Goal: Information Seeking & Learning: Learn about a topic

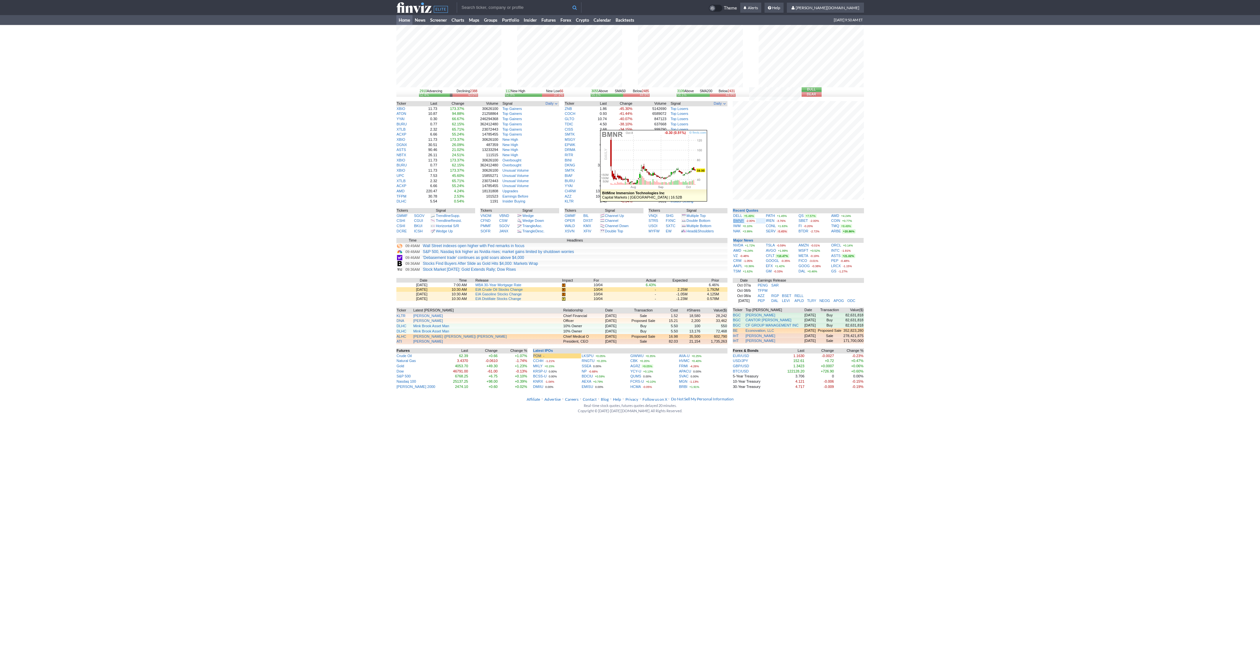
click at [741, 220] on link "BMNR" at bounding box center [738, 221] width 10 height 4
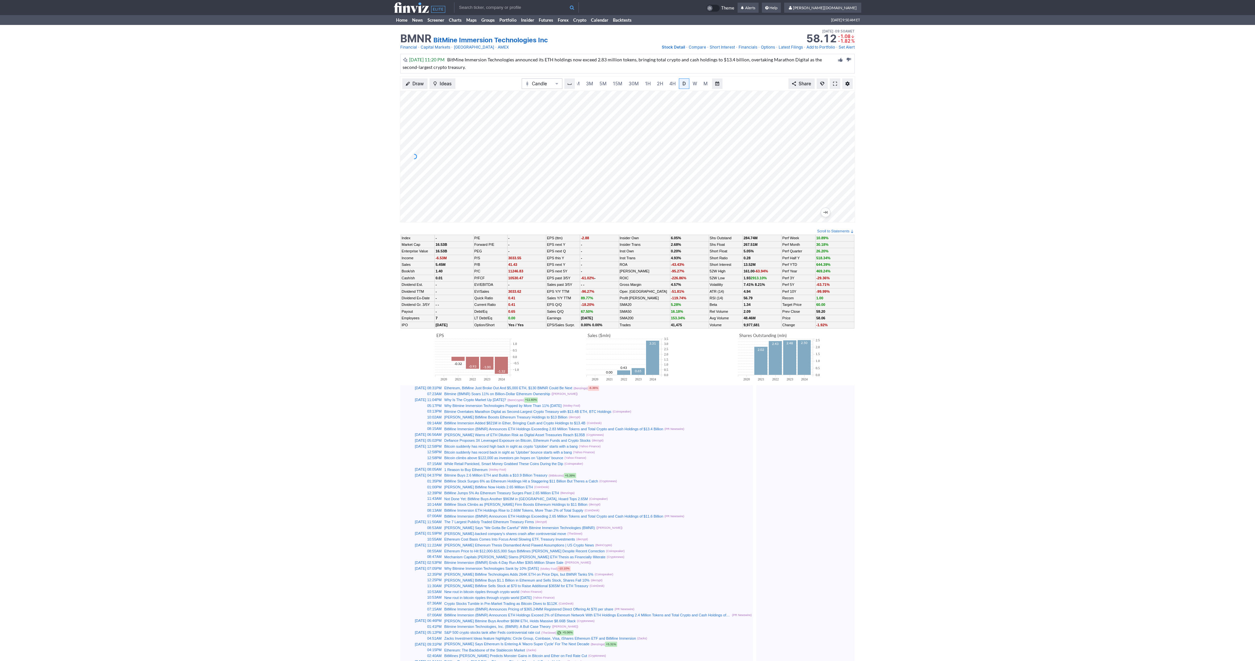
click at [835, 86] on link at bounding box center [835, 83] width 10 height 10
click at [597, 81] on link "5M" at bounding box center [603, 83] width 13 height 10
click at [617, 86] on link "15M" at bounding box center [624, 83] width 15 height 10
click at [598, 84] on span "3M" at bounding box center [596, 84] width 7 height 6
click at [607, 83] on span "5M" at bounding box center [609, 84] width 7 height 6
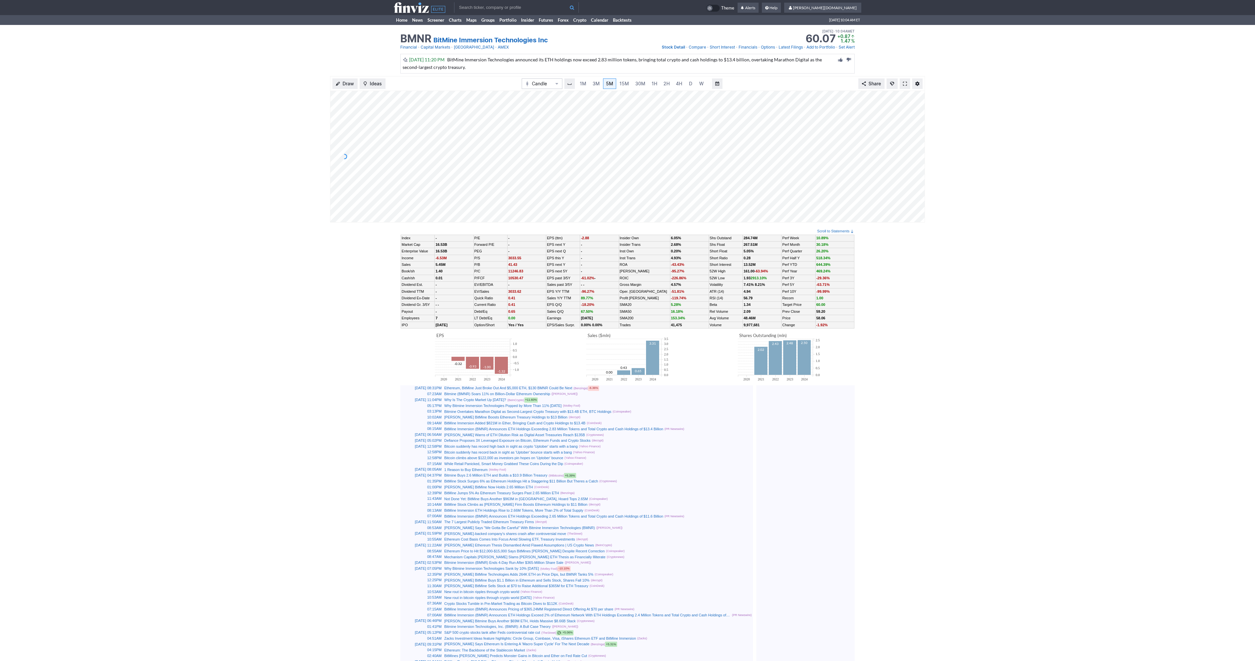
click at [904, 84] on span at bounding box center [905, 83] width 4 height 5
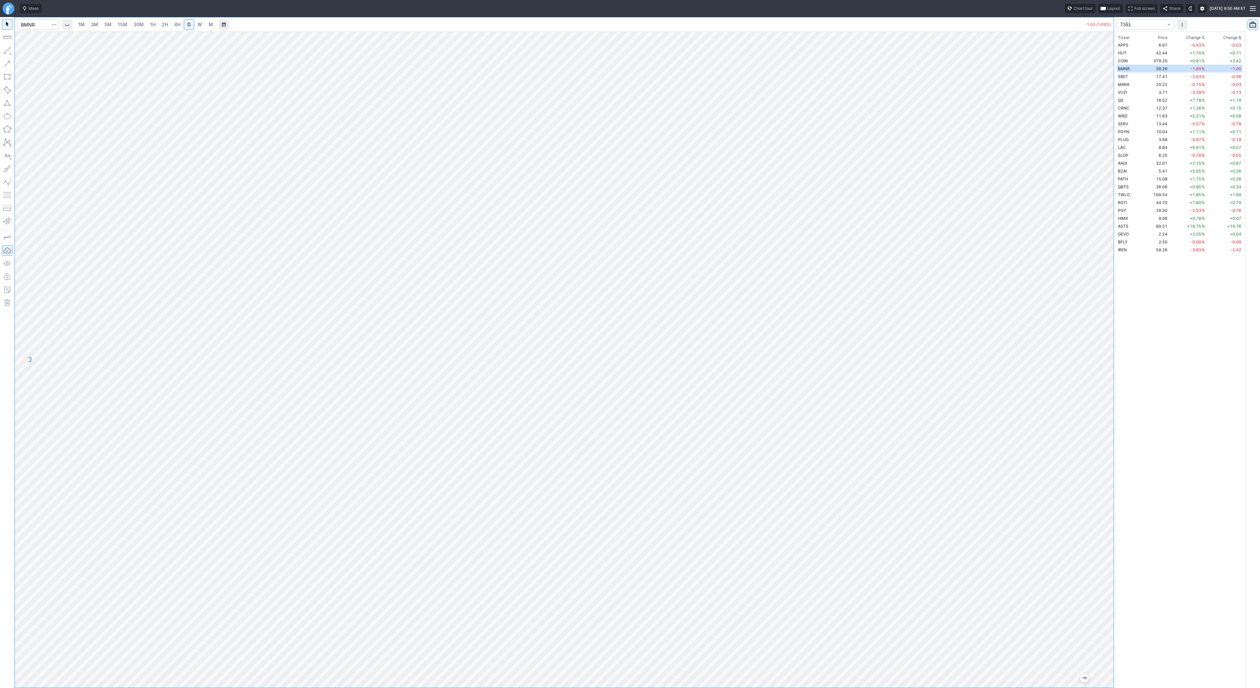
click at [96, 26] on span "3M" at bounding box center [94, 25] width 7 height 6
click at [147, 21] on link "1H" at bounding box center [152, 24] width 11 height 10
click at [32, 27] on input "Search" at bounding box center [38, 24] width 42 height 10
type input "path"
click at [190, 26] on span "D" at bounding box center [189, 24] width 5 height 7
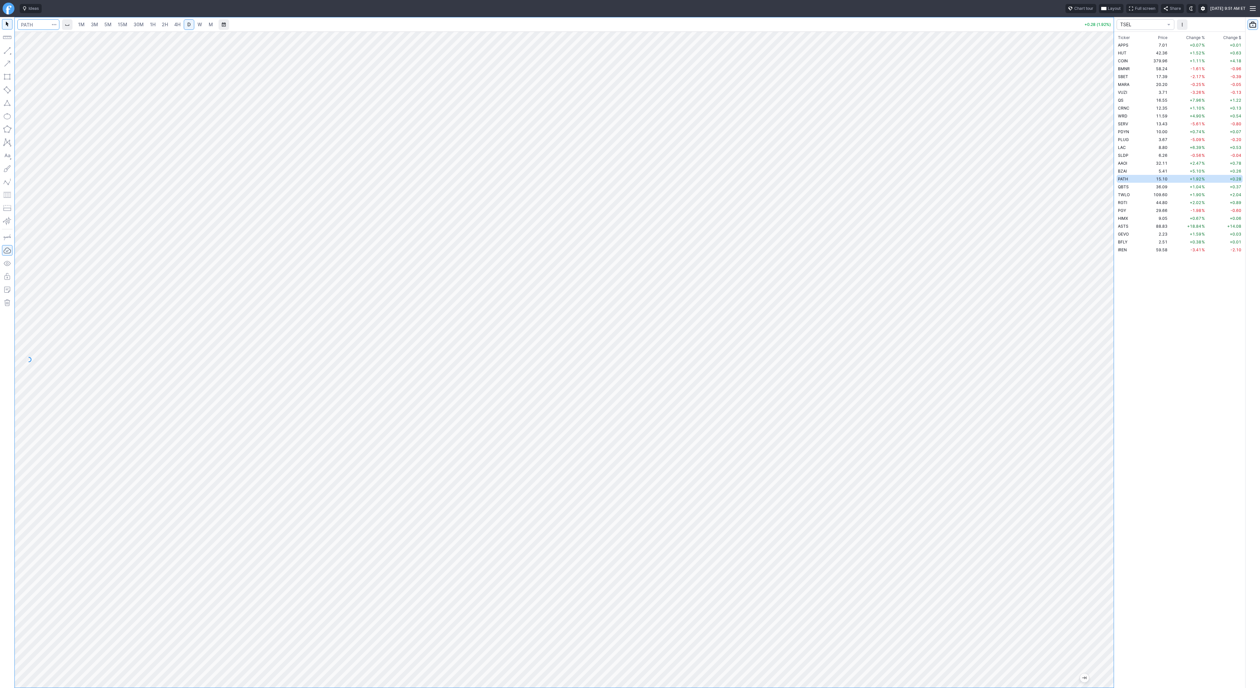
click at [41, 23] on input "Search" at bounding box center [38, 24] width 42 height 10
type input "asts"
click at [42, 36] on span "ASTS" at bounding box center [33, 39] width 21 height 6
drag, startPoint x: 26, startPoint y: 51, endPoint x: 37, endPoint y: 72, distance: 23.9
click at [26, 52] on span "Line" at bounding box center [38, 52] width 27 height 7
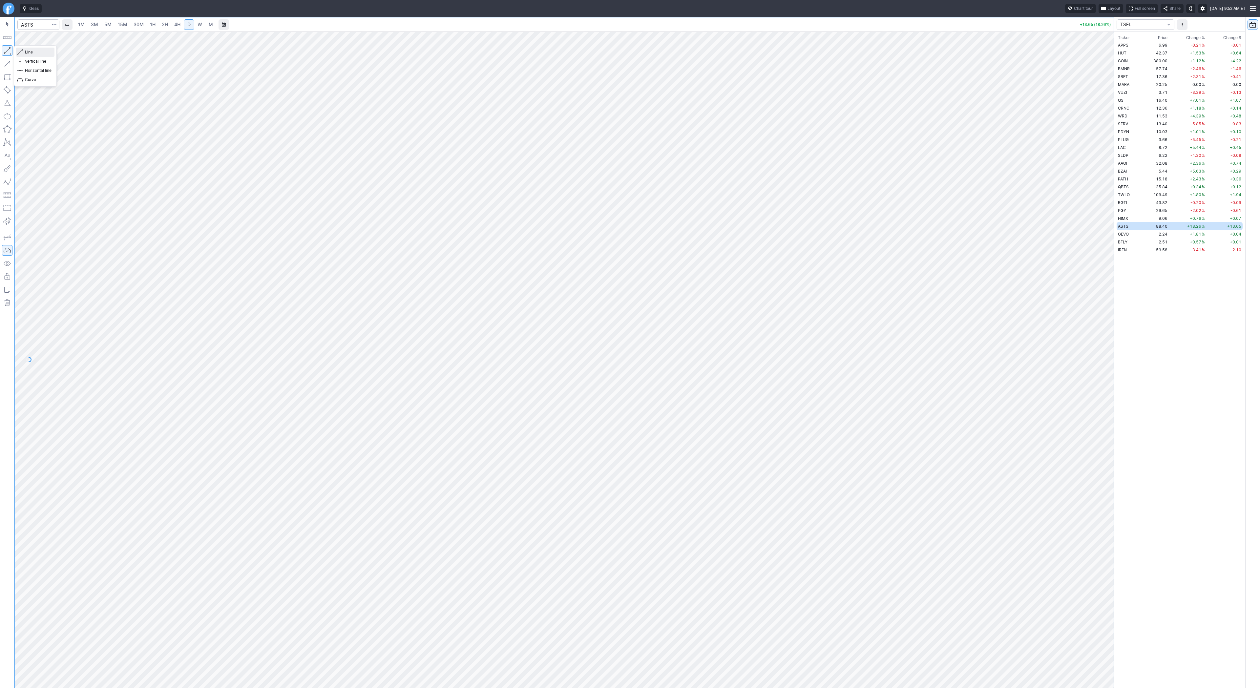
drag, startPoint x: 24, startPoint y: 51, endPoint x: 41, endPoint y: 80, distance: 33.3
click at [25, 52] on button "Line" at bounding box center [35, 52] width 38 height 9
click at [30, 52] on div "Line Vertical line Horizontal line Curve" at bounding box center [35, 65] width 43 height 41
click at [37, 52] on span "Line" at bounding box center [38, 52] width 27 height 7
drag, startPoint x: 24, startPoint y: 51, endPoint x: 31, endPoint y: 66, distance: 16.6
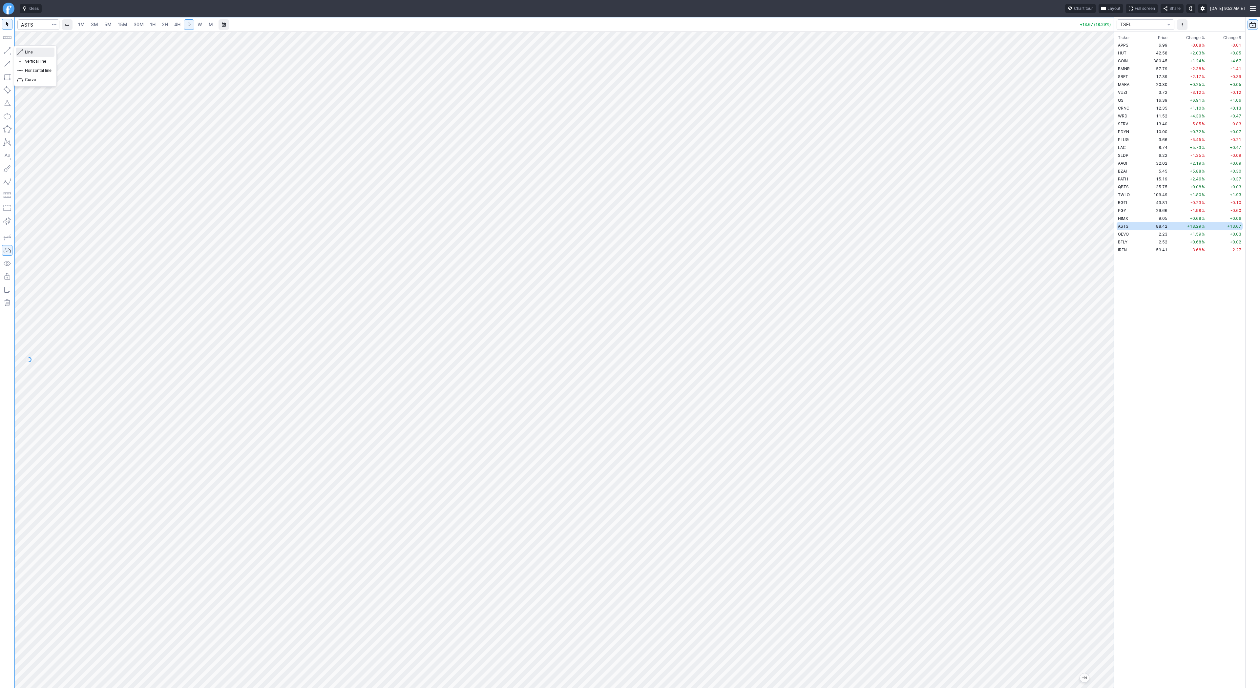
click at [25, 52] on button "Line" at bounding box center [35, 52] width 38 height 9
drag, startPoint x: 35, startPoint y: 52, endPoint x: 52, endPoint y: 64, distance: 20.3
click at [36, 52] on span "Line" at bounding box center [38, 52] width 27 height 7
click at [34, 52] on span "Line" at bounding box center [38, 52] width 27 height 7
click at [25, 52] on span "Line" at bounding box center [38, 52] width 27 height 7
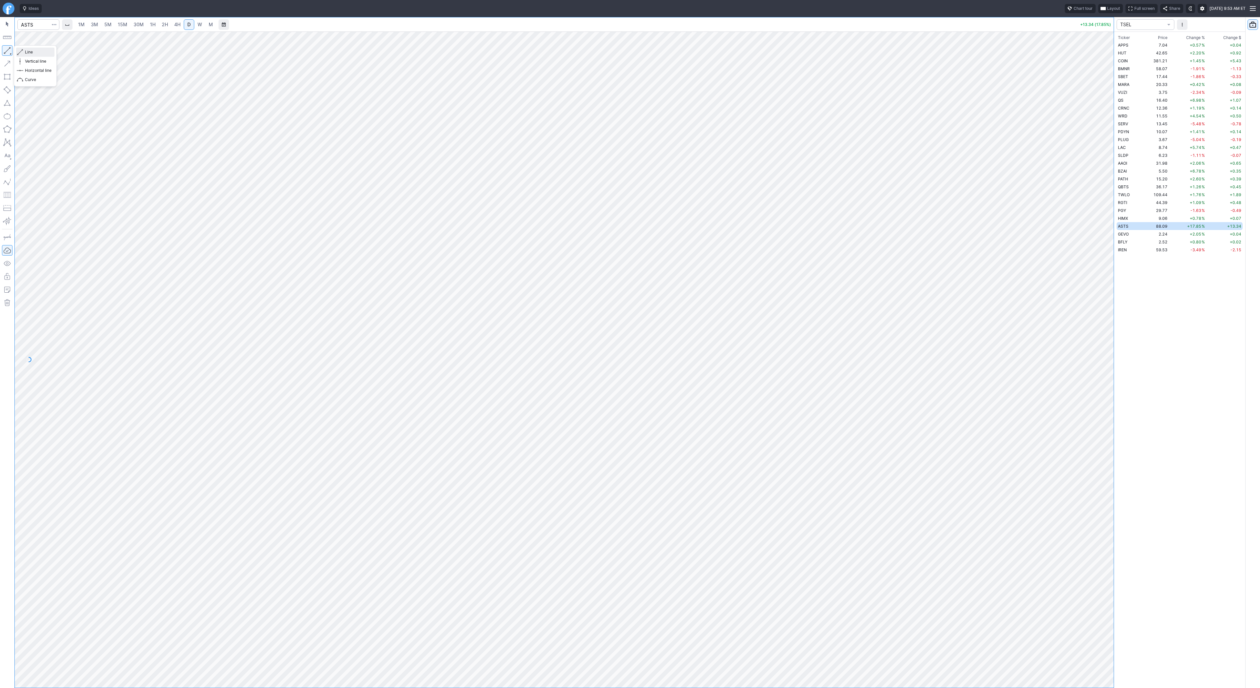
click at [35, 53] on span "Line" at bounding box center [38, 52] width 27 height 7
click at [178, 24] on span "4H" at bounding box center [177, 25] width 6 height 6
click at [1201, 39] on span "Change %" at bounding box center [1195, 37] width 19 height 7
click at [1198, 69] on span "+5.62" at bounding box center [1195, 68] width 11 height 5
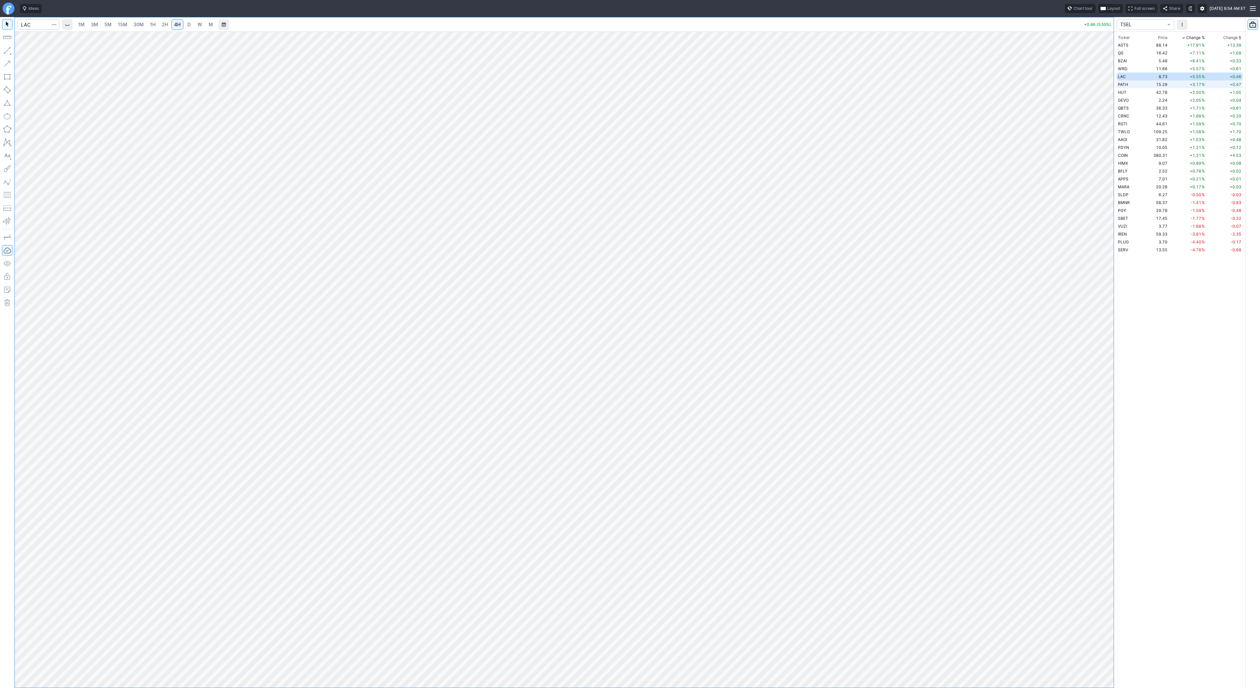
click at [1185, 84] on td "+3.17 %" at bounding box center [1187, 84] width 37 height 8
click at [1173, 92] on td "+2.46 %" at bounding box center [1187, 92] width 37 height 8
click at [1167, 102] on td "2.24" at bounding box center [1156, 100] width 25 height 8
click at [1171, 46] on td "+17.90 %" at bounding box center [1187, 45] width 37 height 8
click at [1158, 55] on td "16.45" at bounding box center [1156, 53] width 25 height 8
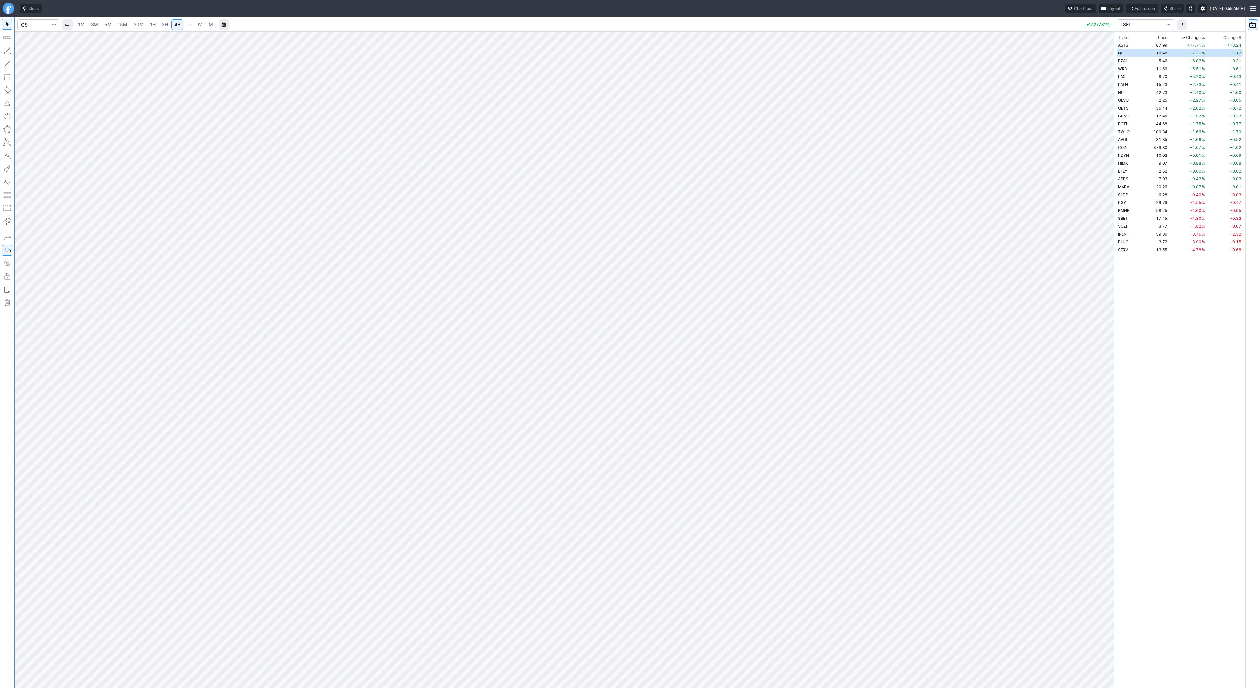
click at [1153, 26] on span "TSEL" at bounding box center [1142, 24] width 44 height 7
click at [980, 56] on div at bounding box center [630, 344] width 1260 height 688
click at [1129, 85] on td "PATH" at bounding box center [1130, 84] width 27 height 8
click at [1124, 91] on span "HUT" at bounding box center [1122, 92] width 9 height 5
click at [34, 27] on input "Search" at bounding box center [38, 24] width 42 height 10
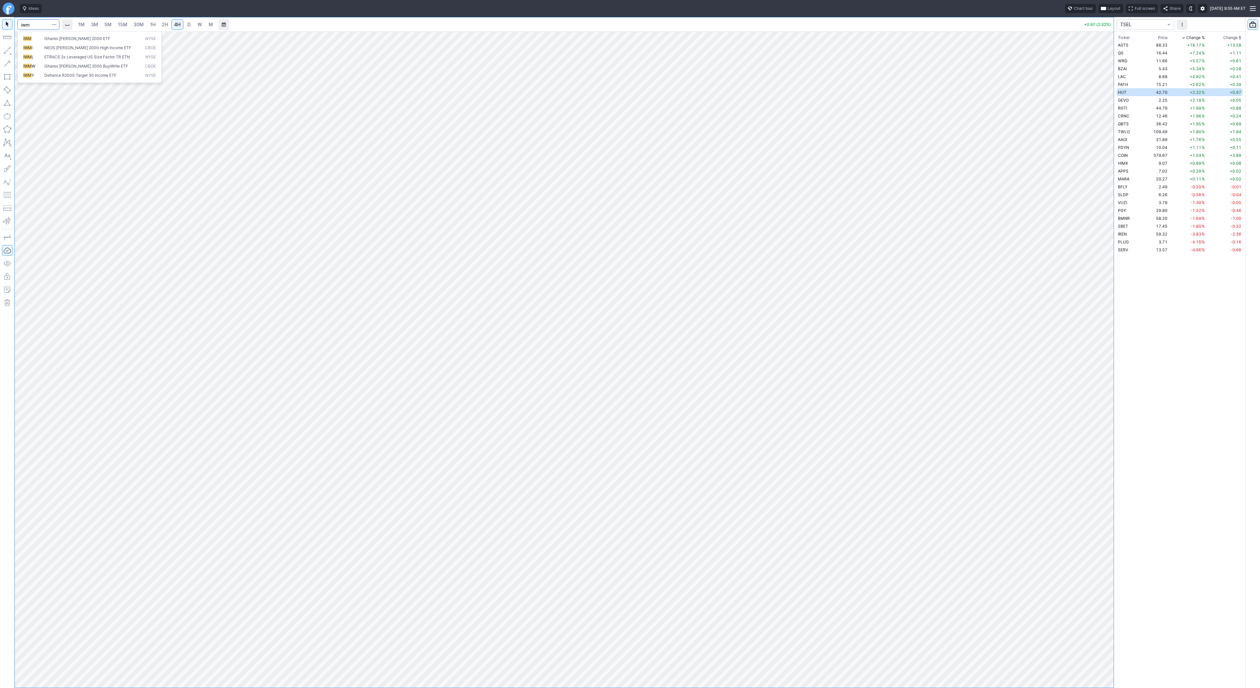
type input "iwm"
click at [1095, 190] on div at bounding box center [564, 359] width 1099 height 656
click at [1149, 43] on td "87.47" at bounding box center [1156, 45] width 25 height 8
click at [1146, 21] on span "TSEL" at bounding box center [1142, 24] width 44 height 7
click at [1143, 143] on span "TREND" at bounding box center [1145, 144] width 47 height 7
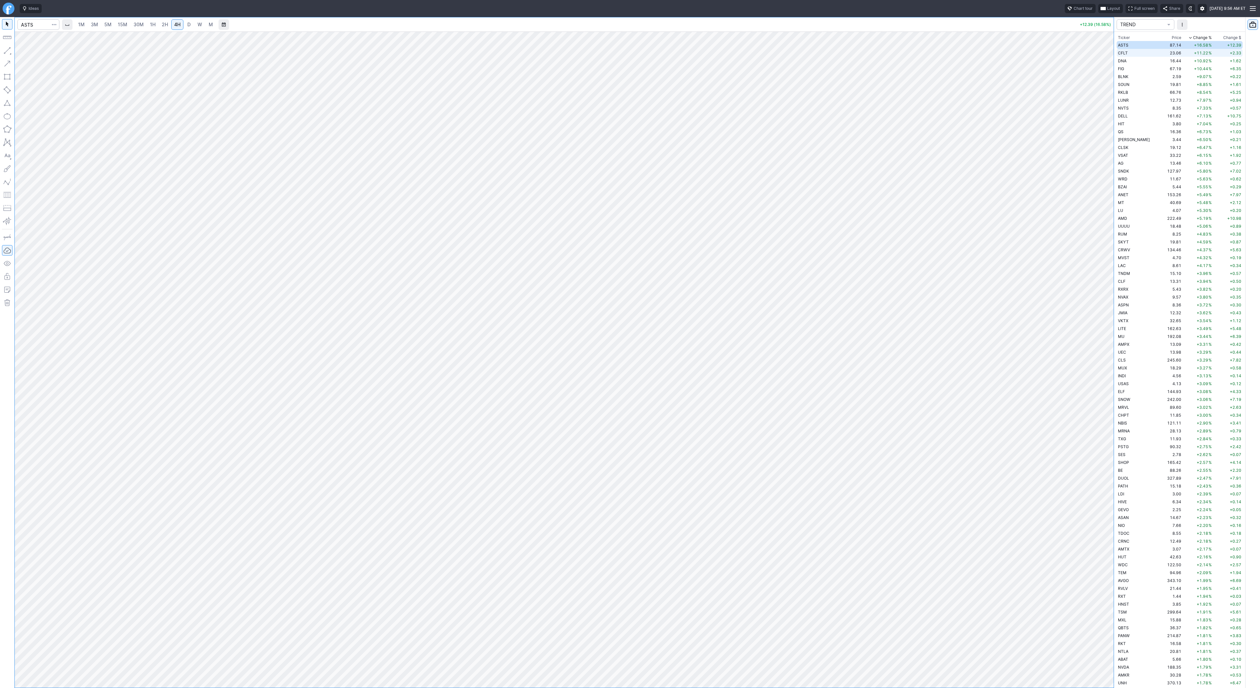
click at [1158, 54] on td "23.06" at bounding box center [1170, 53] width 25 height 8
click at [1158, 61] on td "16.38" at bounding box center [1170, 61] width 25 height 8
click at [1140, 70] on td "FIG" at bounding box center [1137, 69] width 41 height 8
click at [1158, 75] on td "2.59" at bounding box center [1170, 77] width 25 height 8
click at [1158, 84] on td "19.69" at bounding box center [1170, 84] width 25 height 8
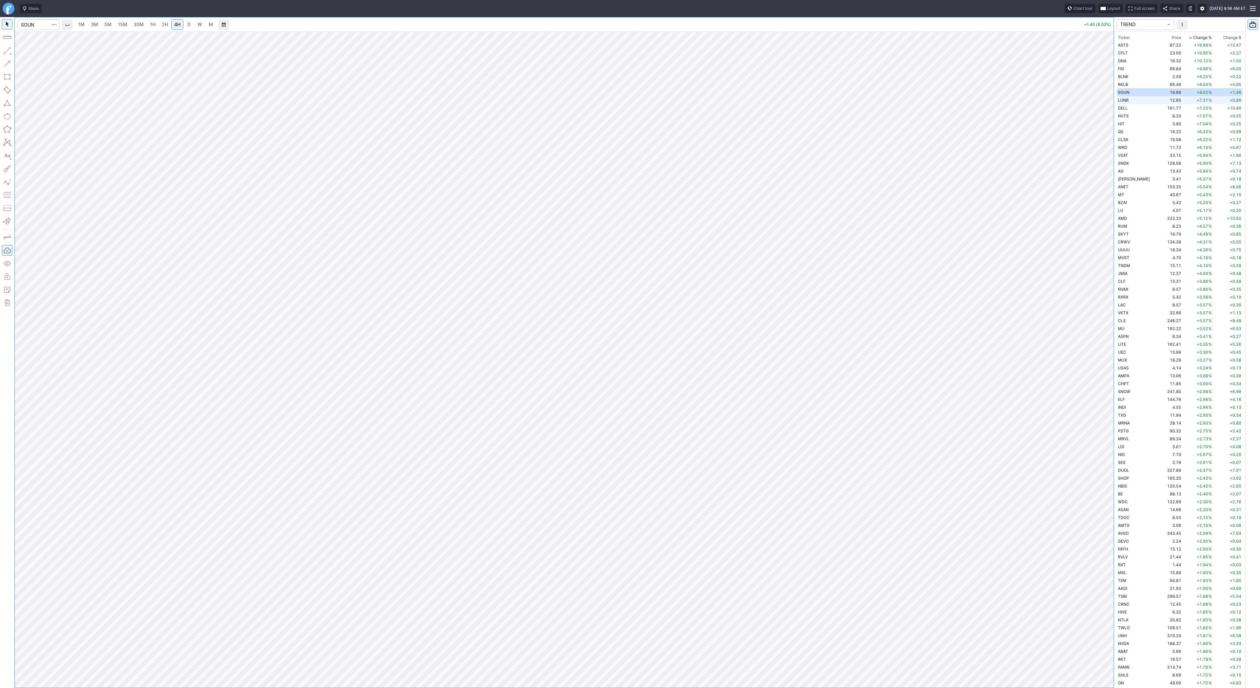
click at [1140, 97] on td "LUNR" at bounding box center [1137, 100] width 41 height 8
click at [6, 52] on button "button" at bounding box center [7, 50] width 10 height 10
click at [35, 54] on div "Line Vertical line Horizontal line Curve" at bounding box center [35, 65] width 43 height 41
click at [28, 52] on span "Line" at bounding box center [38, 52] width 27 height 7
click at [2, 48] on button "button" at bounding box center [7, 50] width 10 height 10
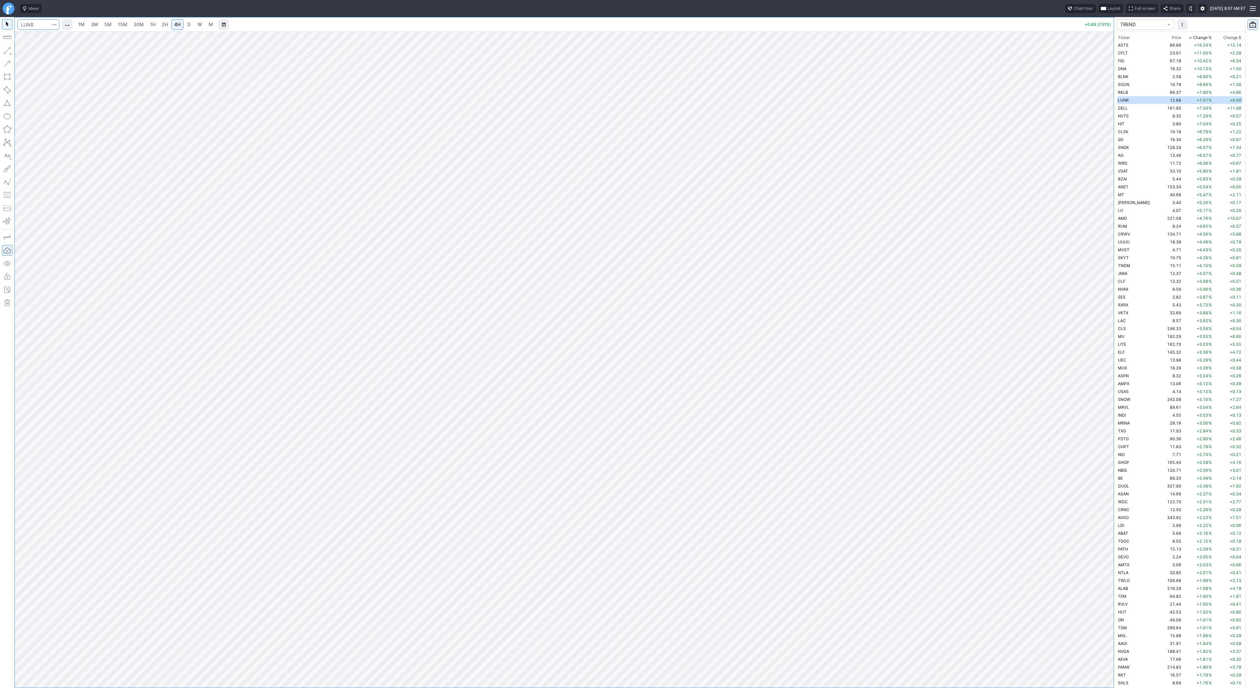
click at [40, 25] on input "Search" at bounding box center [38, 24] width 42 height 10
type input "bmnr"
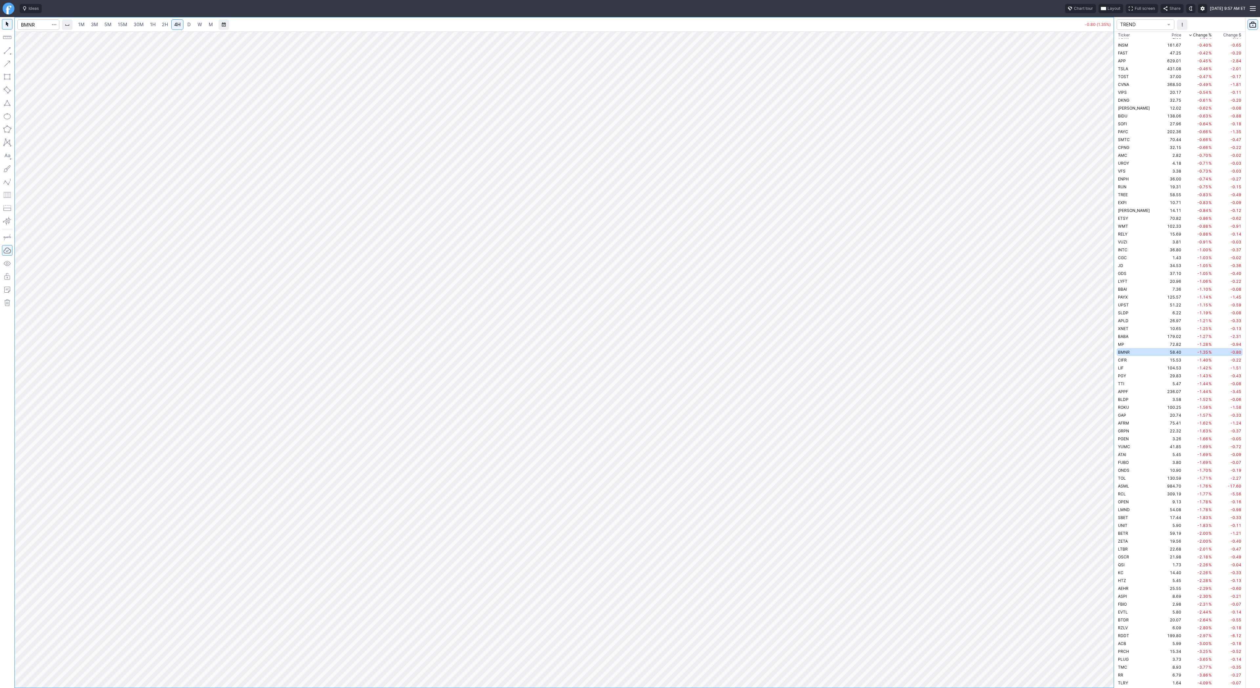
click at [160, 25] on link "2H" at bounding box center [165, 24] width 12 height 10
click at [26, 53] on span "Line" at bounding box center [38, 52] width 27 height 7
click at [27, 54] on span "Line" at bounding box center [38, 52] width 27 height 7
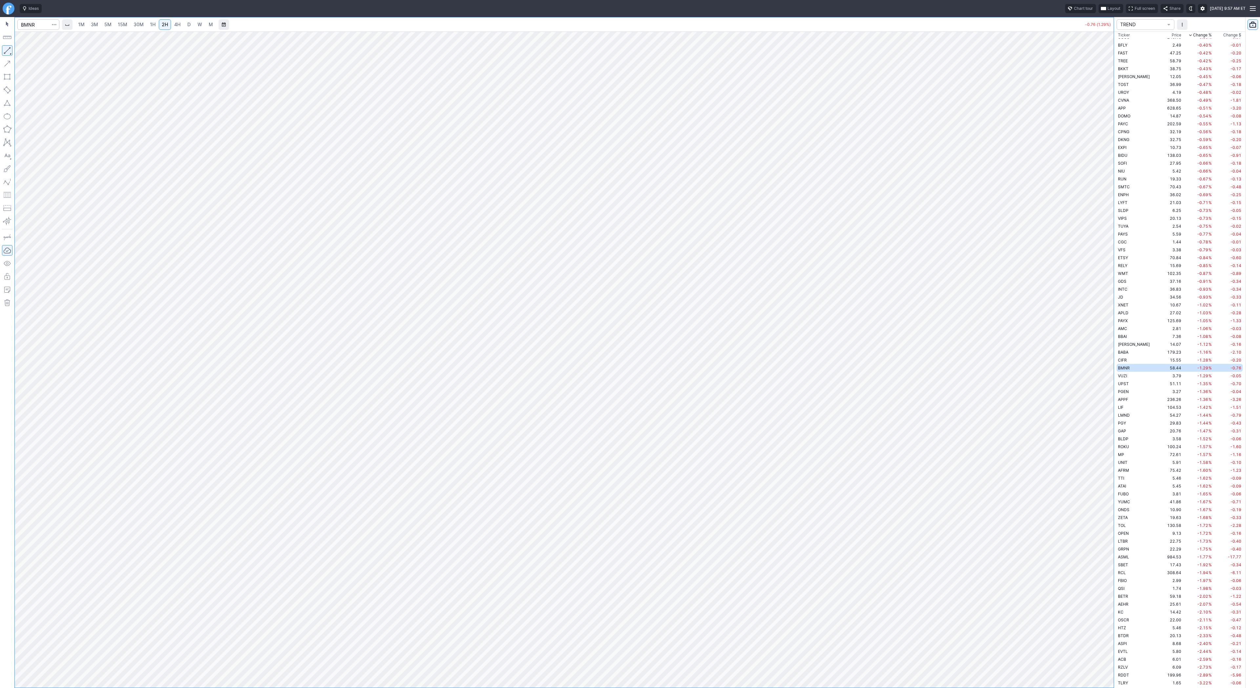
scroll to position [1851, 0]
click at [106, 27] on span "5M" at bounding box center [107, 24] width 7 height 7
click at [131, 27] on link "30M" at bounding box center [139, 24] width 16 height 10
click at [27, 26] on input "Search" at bounding box center [38, 24] width 42 height 10
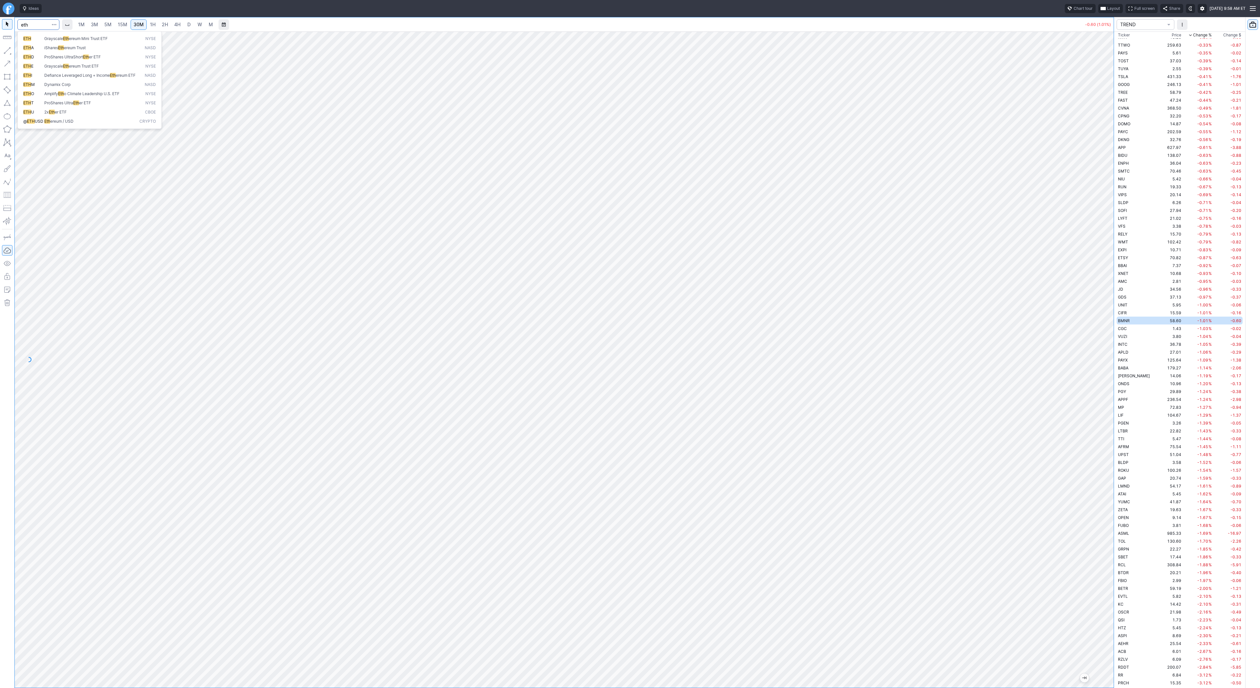
type input "eth"
click at [65, 124] on span "ereum / USD" at bounding box center [61, 121] width 23 height 5
click at [106, 25] on span "5M" at bounding box center [107, 25] width 7 height 6
click at [122, 21] on span "15M" at bounding box center [123, 24] width 10 height 7
click at [134, 25] on span "30M" at bounding box center [139, 25] width 10 height 6
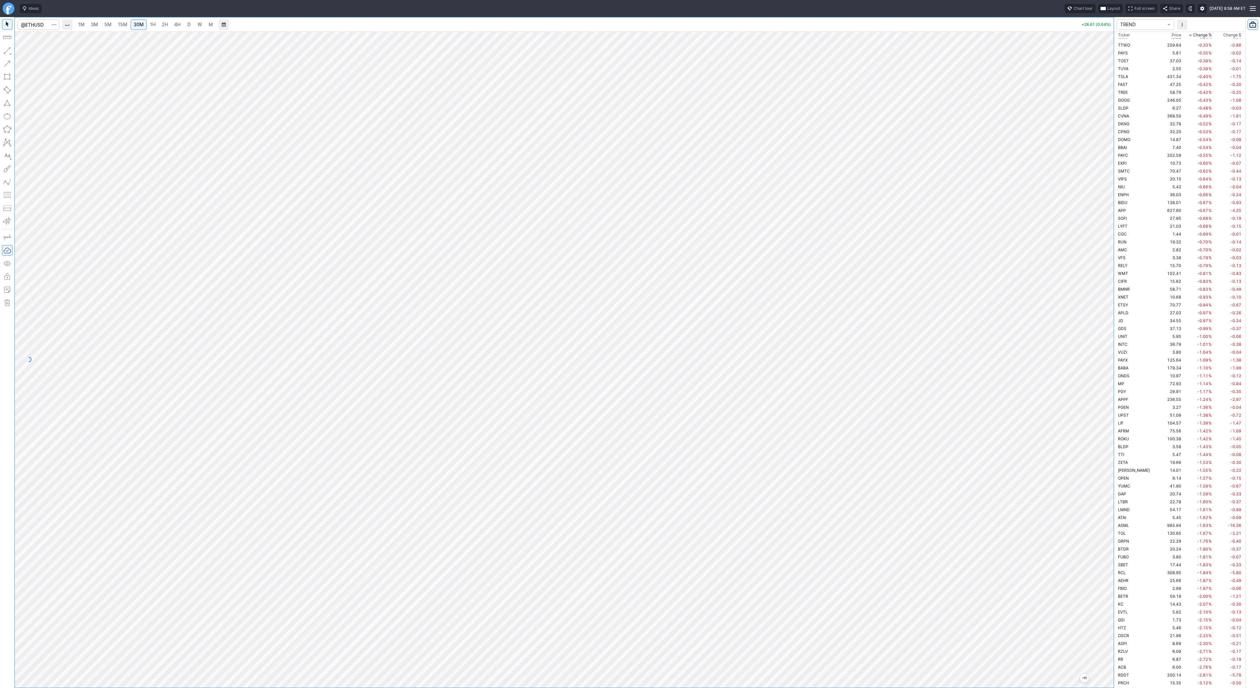
click at [165, 24] on span "2H" at bounding box center [165, 25] width 6 height 6
drag, startPoint x: 1107, startPoint y: 339, endPoint x: 1109, endPoint y: 376, distance: 37.1
click at [1109, 376] on div at bounding box center [1107, 358] width 14 height 640
click at [26, 52] on span "Line" at bounding box center [38, 52] width 27 height 7
click at [23, 51] on span "button" at bounding box center [21, 52] width 4 height 9
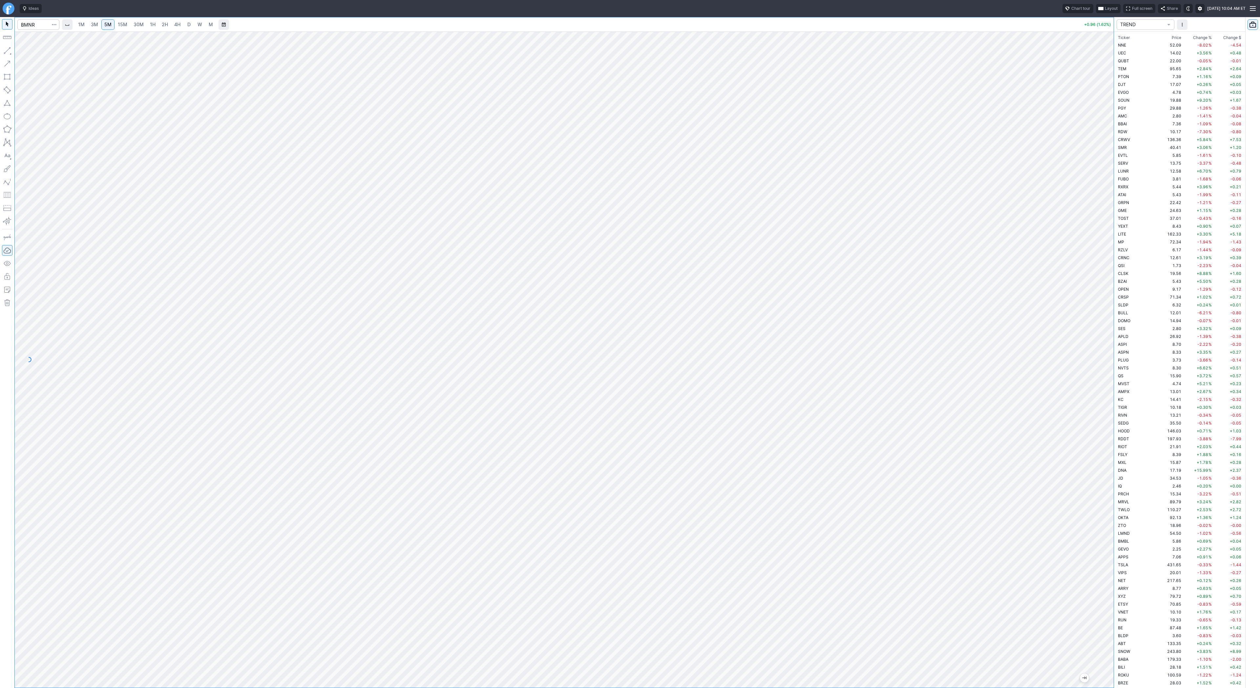
click at [148, 25] on link "1H" at bounding box center [152, 24] width 11 height 10
click at [92, 25] on span "3M" at bounding box center [94, 25] width 7 height 6
click at [110, 29] on link "5M" at bounding box center [107, 24] width 13 height 10
click at [127, 29] on link "15M" at bounding box center [122, 24] width 15 height 10
click at [37, 22] on input "Search" at bounding box center [38, 24] width 42 height 10
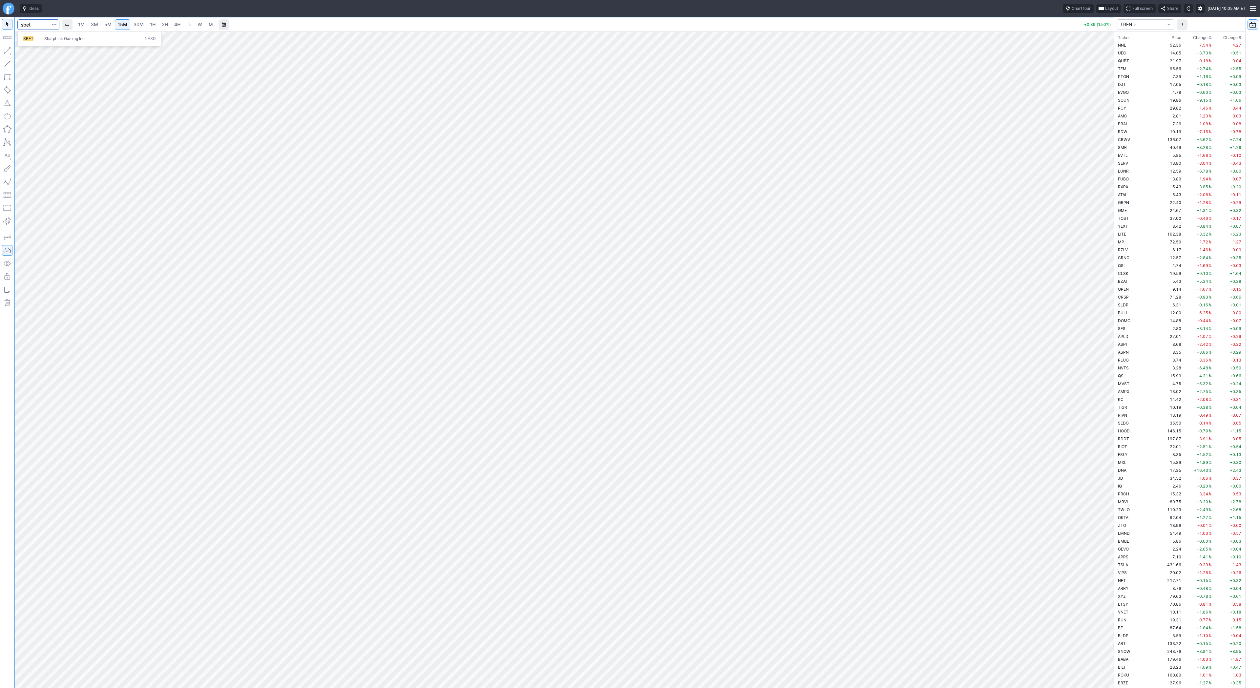
type input "sbet"
click at [154, 25] on span "1H" at bounding box center [153, 25] width 6 height 6
drag, startPoint x: 1103, startPoint y: 315, endPoint x: 1125, endPoint y: 425, distance: 112.7
click at [1127, 425] on div "1M 3M 5M 15M 30M 1H 2H 4H D W M -0.05 (0.29%) TREND Ticker Price Chg.% Change %…" at bounding box center [630, 352] width 1260 height 671
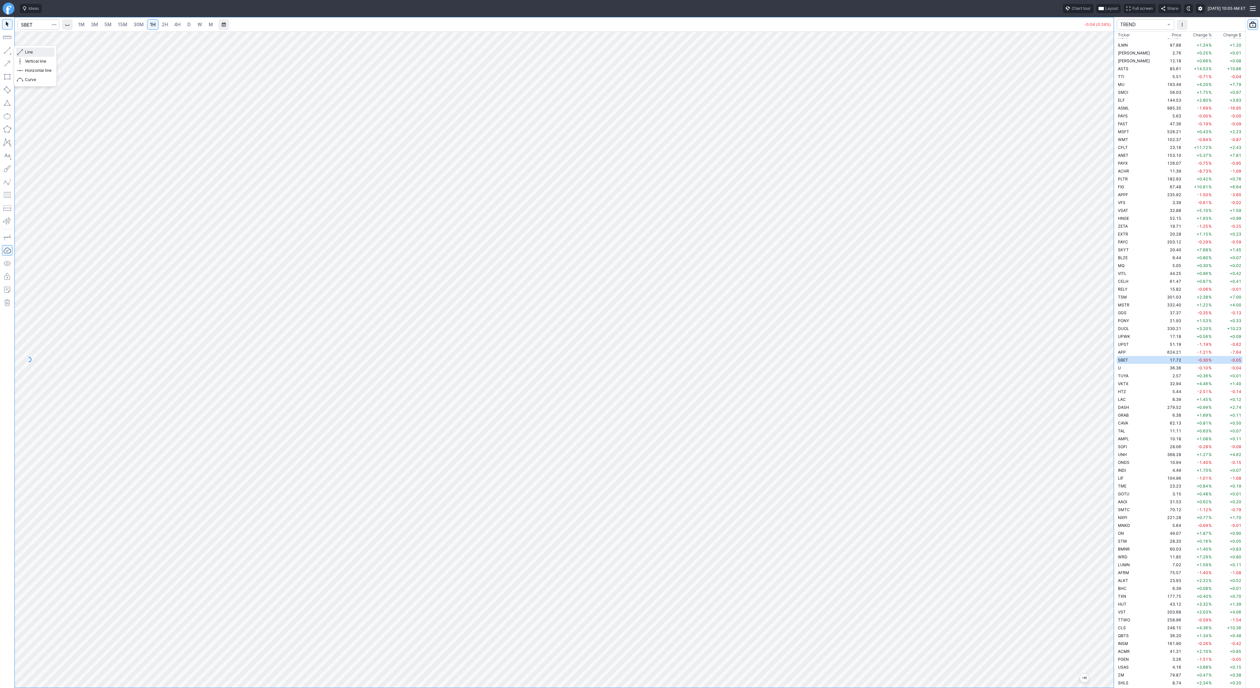
drag, startPoint x: 39, startPoint y: 53, endPoint x: 51, endPoint y: 64, distance: 15.8
click at [39, 53] on span "Line" at bounding box center [38, 52] width 27 height 7
click at [25, 52] on span "Line" at bounding box center [38, 52] width 27 height 7
click at [25, 51] on span "Line" at bounding box center [38, 52] width 27 height 7
click at [33, 52] on span "Line" at bounding box center [38, 52] width 27 height 7
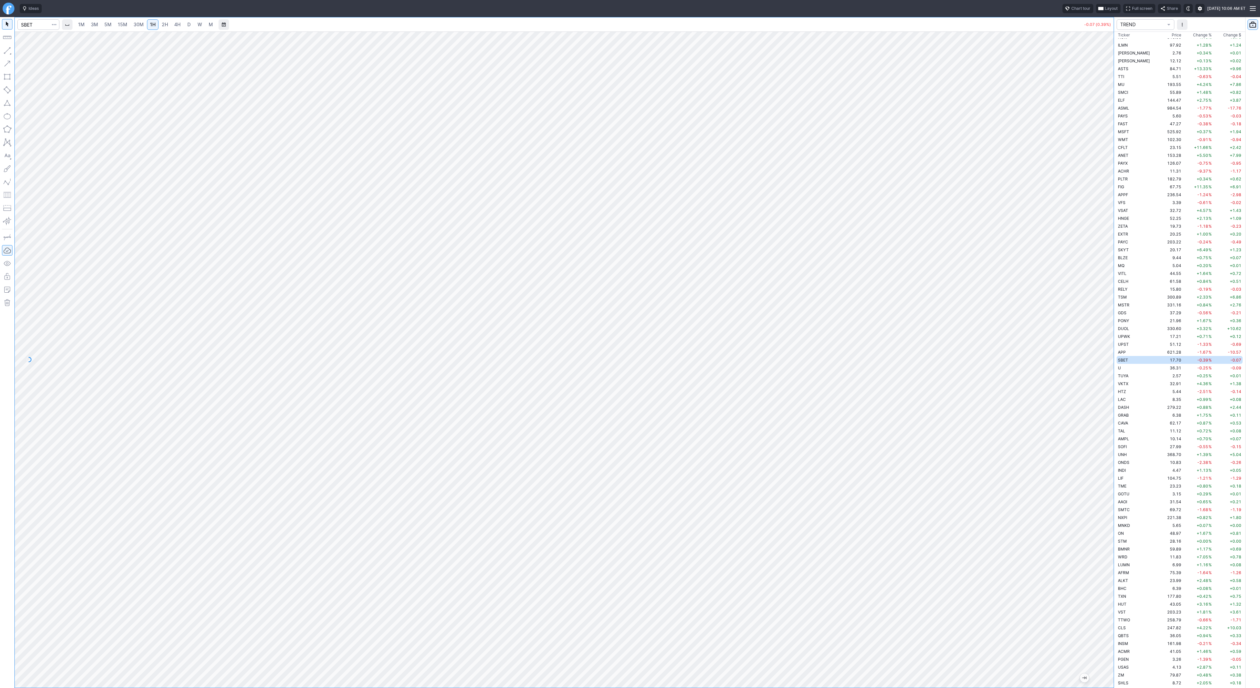
click at [95, 26] on span "3M" at bounding box center [94, 25] width 7 height 6
click at [152, 26] on span "1H" at bounding box center [153, 25] width 6 height 6
click at [41, 21] on input "Search" at bounding box center [38, 24] width 42 height 10
type input "mara"
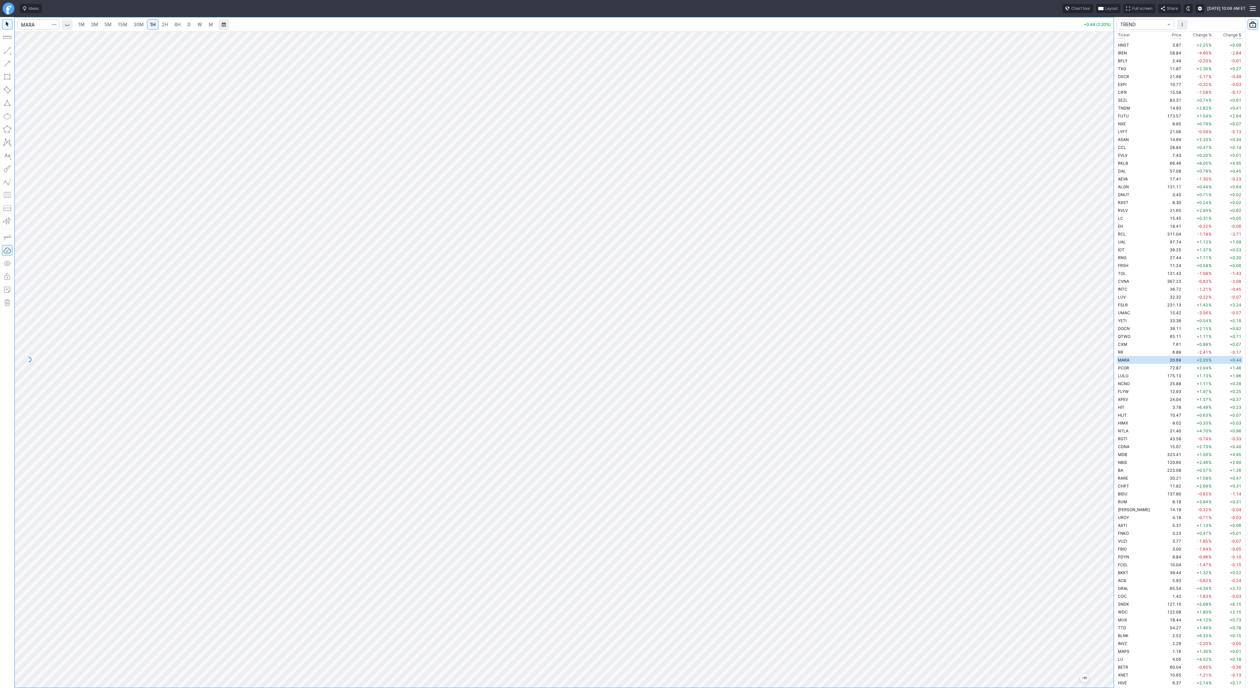
click at [180, 24] on link "4H" at bounding box center [177, 24] width 12 height 10
click at [5, 47] on button "button" at bounding box center [7, 50] width 10 height 10
click at [27, 22] on input "Search" at bounding box center [38, 24] width 42 height 10
type input "qs"
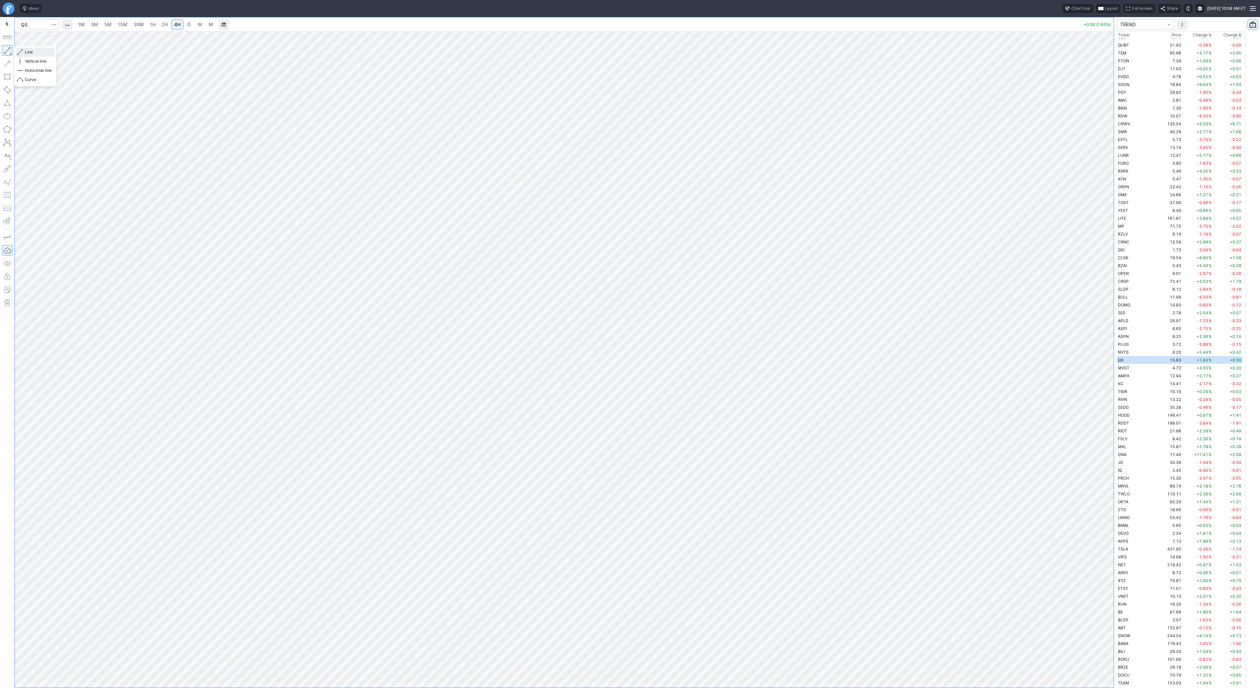
click at [25, 52] on span "Line" at bounding box center [38, 52] width 27 height 7
drag, startPoint x: 30, startPoint y: 50, endPoint x: 32, endPoint y: 54, distance: 5.2
click at [30, 52] on div "Line Vertical line Horizontal line Curve" at bounding box center [35, 65] width 43 height 41
click at [33, 54] on span "Line" at bounding box center [38, 52] width 27 height 7
click at [189, 26] on span "D" at bounding box center [188, 25] width 3 height 6
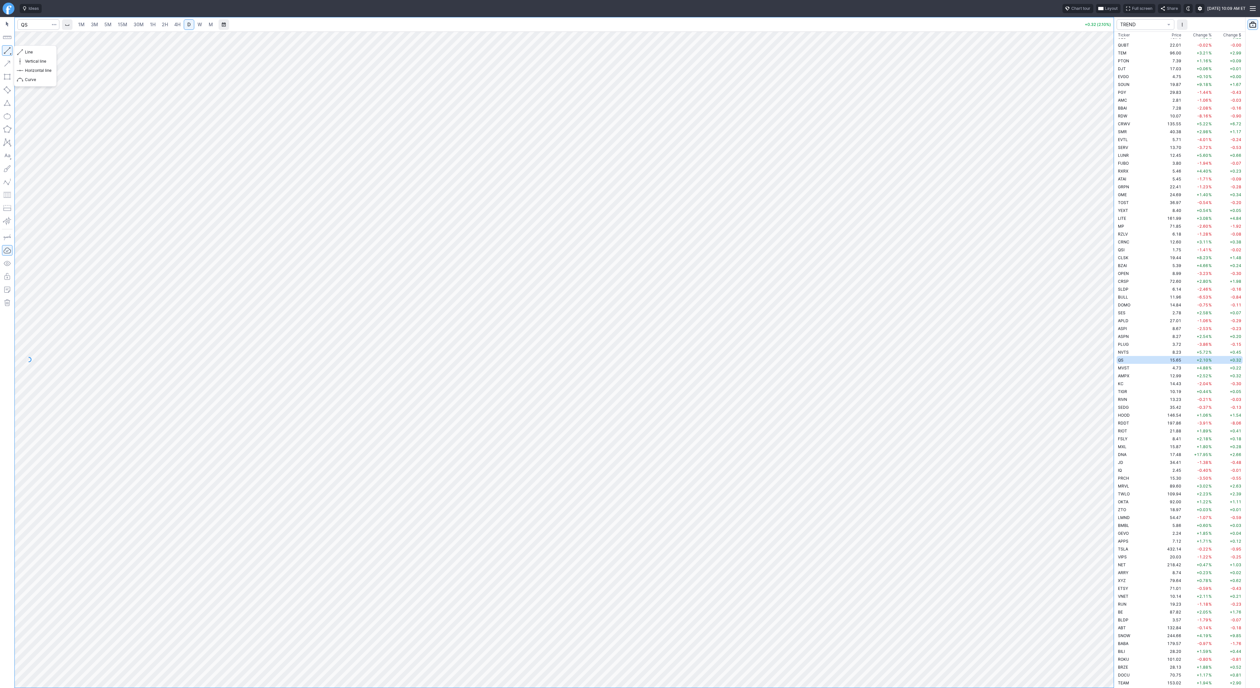
click at [6, 52] on button "button" at bounding box center [7, 50] width 10 height 10
click at [28, 50] on span "Line" at bounding box center [38, 52] width 27 height 7
click at [43, 52] on div "Line Vertical line Horizontal line Curve" at bounding box center [35, 65] width 43 height 41
click at [37, 56] on div "Line Vertical line Horizontal line Curve" at bounding box center [35, 65] width 43 height 41
click at [26, 52] on span "Line" at bounding box center [38, 52] width 27 height 7
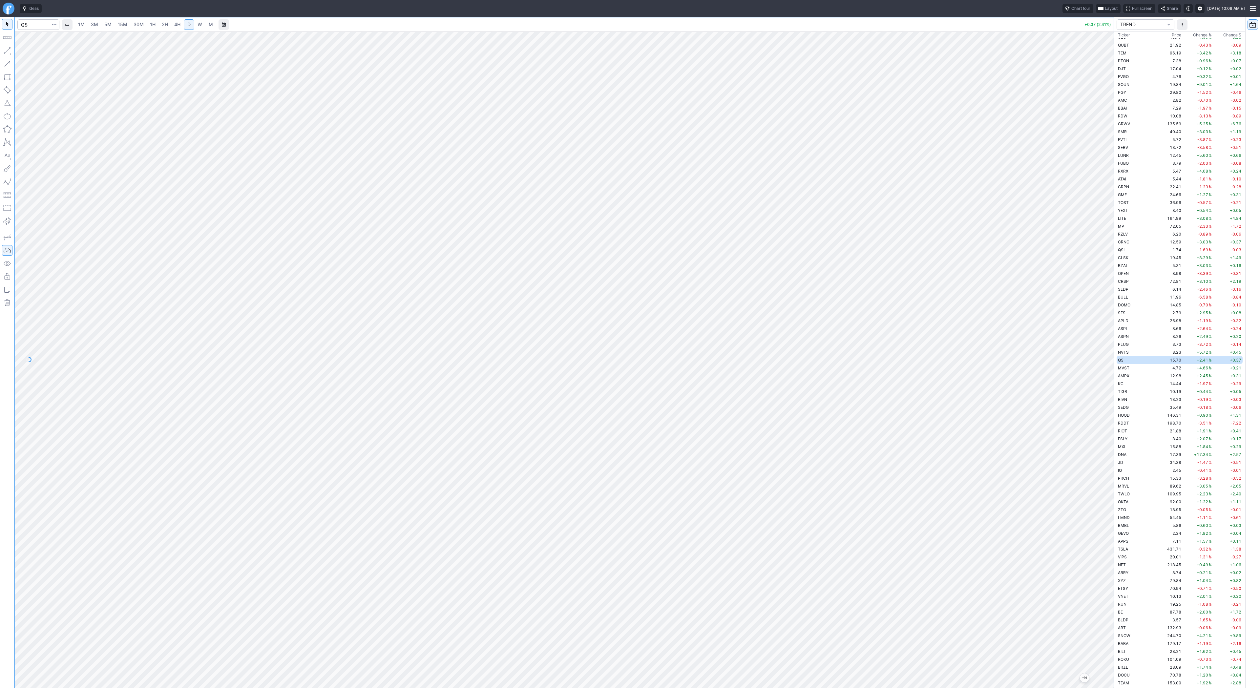
click at [32, 50] on div "Line Vertical line Horizontal line Curve" at bounding box center [35, 65] width 43 height 41
click at [33, 53] on span "Line" at bounding box center [38, 52] width 27 height 7
drag, startPoint x: 1108, startPoint y: 527, endPoint x: 1121, endPoint y: 439, distance: 88.8
click at [1121, 439] on div "1M 3M 5M 15M 30M 1H 2H 4H D W M +0.45 (2.94%) TREND Ticker Price Chg.% Change %…" at bounding box center [630, 352] width 1260 height 671
click at [1134, 434] on div "1M 3M 5M 15M 30M 1H 2H 4H D W M +0.44 (2.90%) TREND Ticker Price Chg.% Change %…" at bounding box center [630, 352] width 1260 height 671
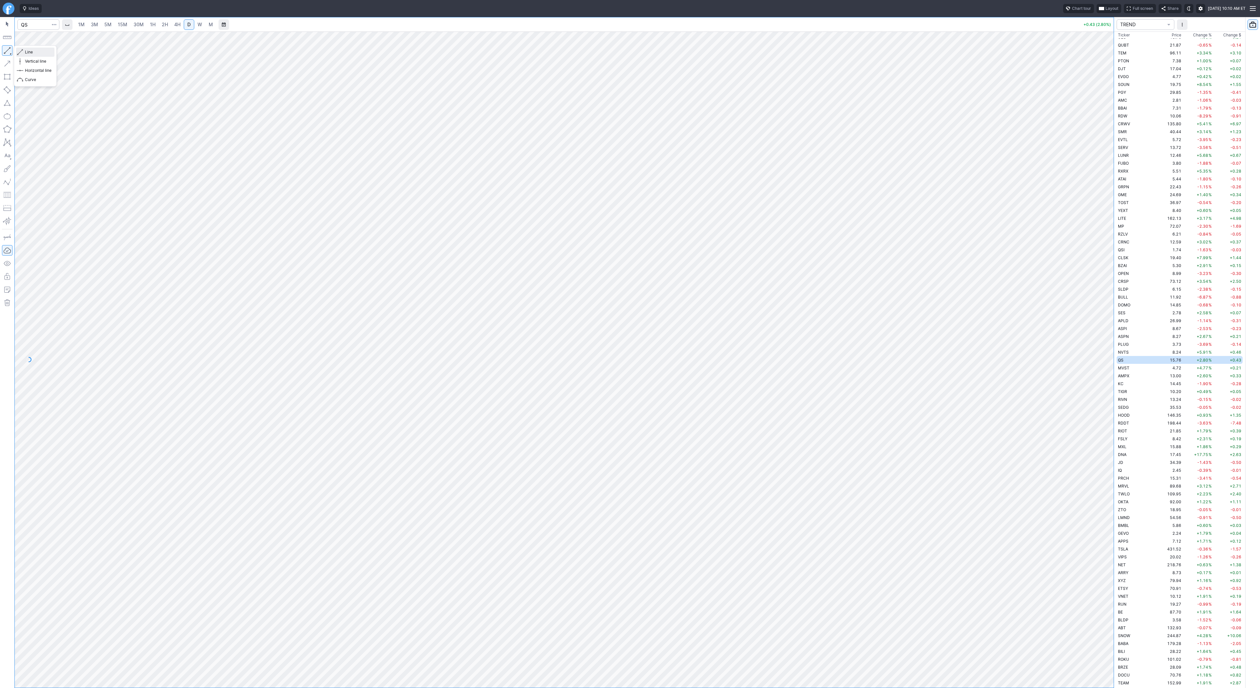
click at [47, 55] on span "Line" at bounding box center [38, 52] width 27 height 7
click at [1112, 492] on div at bounding box center [1107, 358] width 14 height 640
drag, startPoint x: 1101, startPoint y: 417, endPoint x: 1100, endPoint y: 472, distance: 55.5
click at [1106, 473] on div at bounding box center [1107, 358] width 14 height 640
click at [10, 50] on button "button" at bounding box center [7, 50] width 10 height 10
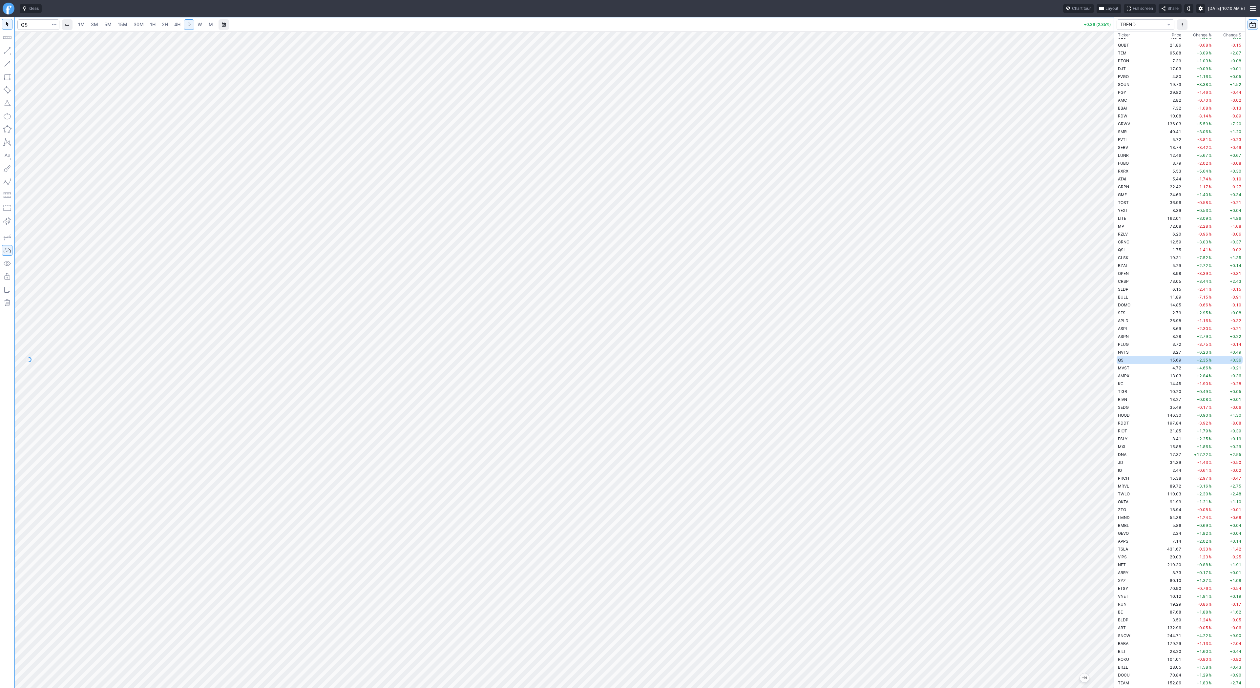
click at [6, 51] on button "button" at bounding box center [7, 50] width 10 height 10
click at [36, 52] on span "Line" at bounding box center [38, 52] width 27 height 7
click at [40, 52] on span "Line" at bounding box center [38, 52] width 27 height 7
click at [45, 28] on input "Search" at bounding box center [38, 24] width 42 height 10
type input "bmnr"
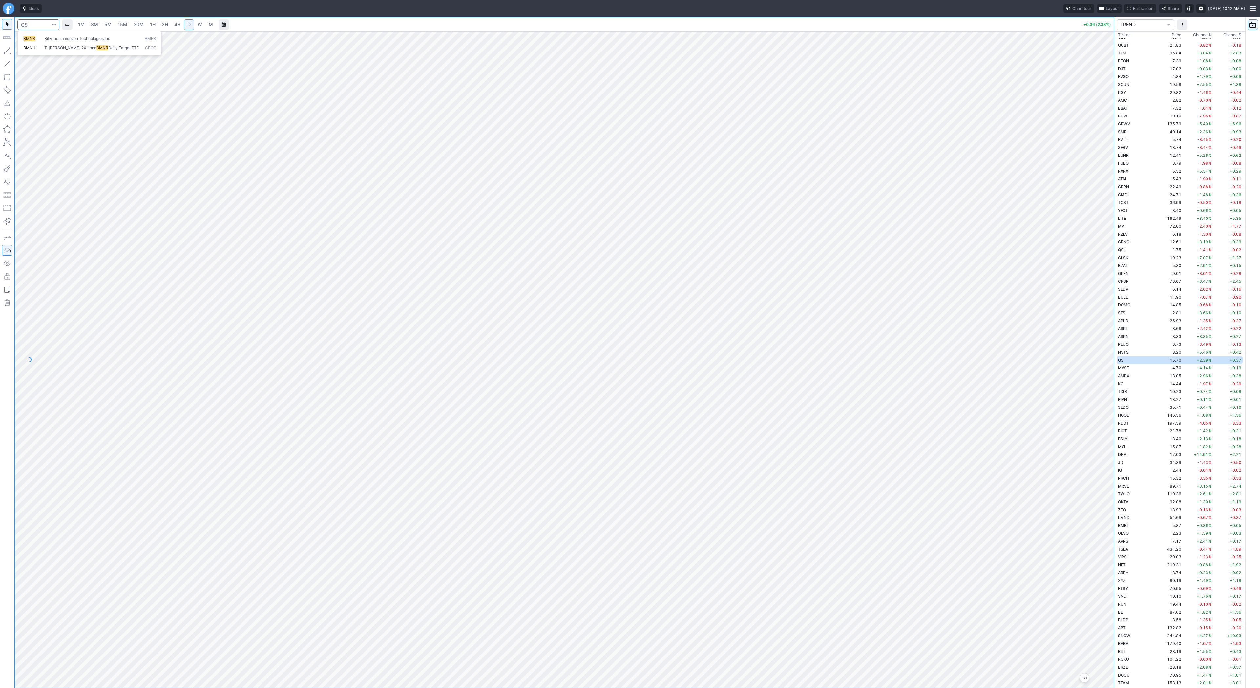
scroll to position [1425, 0]
drag, startPoint x: 33, startPoint y: 52, endPoint x: 46, endPoint y: 85, distance: 35.5
click at [33, 54] on span "Line" at bounding box center [38, 52] width 27 height 7
click at [32, 52] on span "Line" at bounding box center [38, 52] width 27 height 7
drag, startPoint x: 37, startPoint y: 50, endPoint x: 40, endPoint y: 59, distance: 10.0
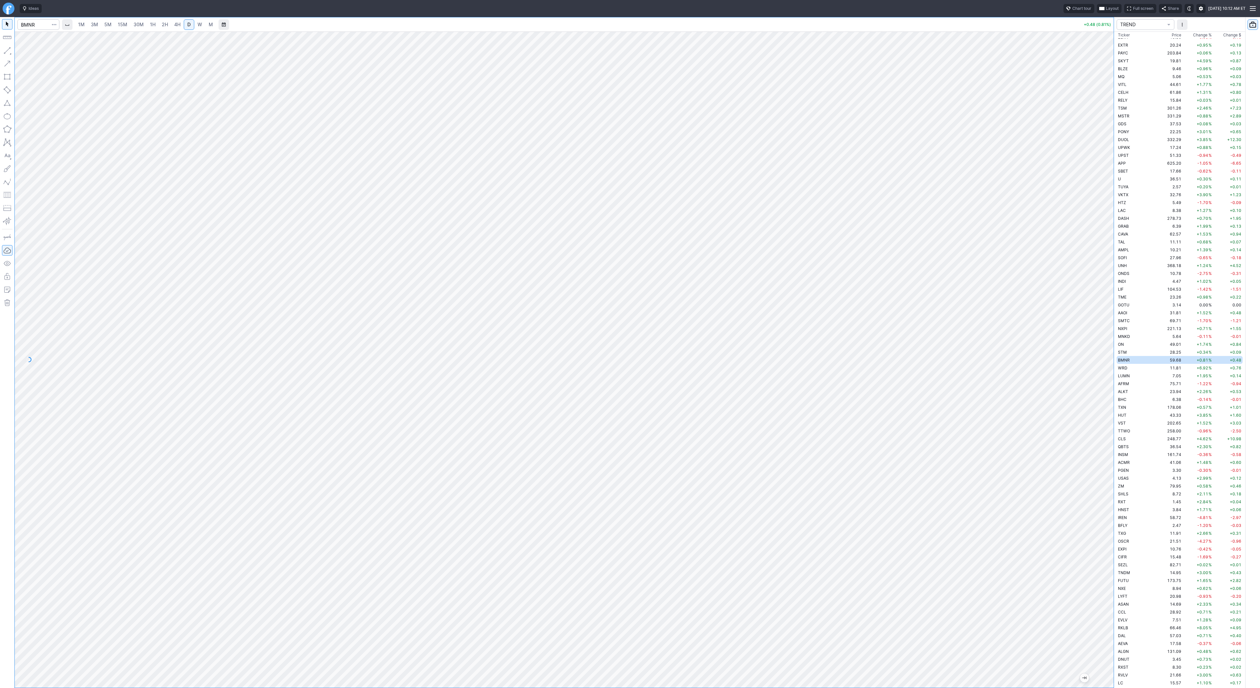
click at [37, 50] on div "Line Vertical line Horizontal line Curve" at bounding box center [35, 65] width 43 height 41
click at [30, 52] on span "Line" at bounding box center [38, 52] width 27 height 7
click at [94, 22] on span "3M" at bounding box center [94, 25] width 7 height 6
click at [135, 26] on span "30M" at bounding box center [139, 25] width 10 height 6
click at [171, 27] on link "4H" at bounding box center [177, 24] width 12 height 10
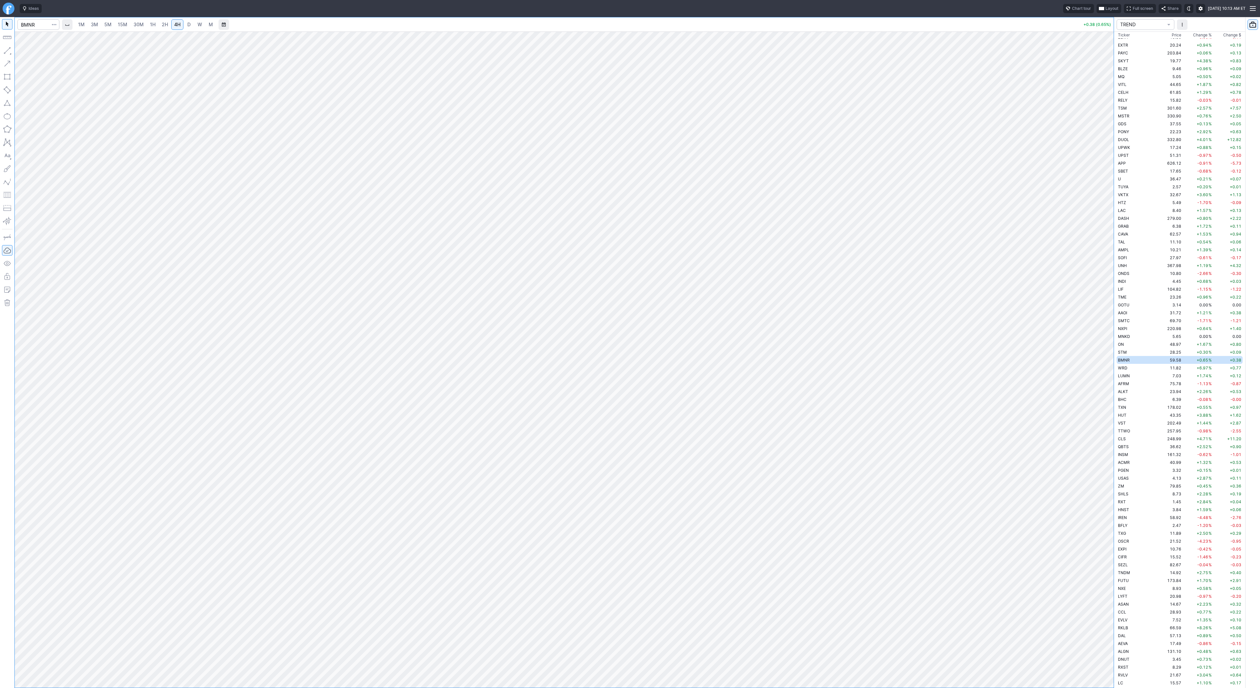
click at [184, 27] on link "D" at bounding box center [189, 24] width 10 height 10
click at [22, 51] on span "button" at bounding box center [21, 52] width 4 height 9
click at [22, 52] on span "button" at bounding box center [21, 52] width 4 height 9
click at [26, 52] on div "Line Vertical line Horizontal line Curve" at bounding box center [35, 65] width 43 height 41
click at [10, 51] on button "button" at bounding box center [7, 50] width 10 height 10
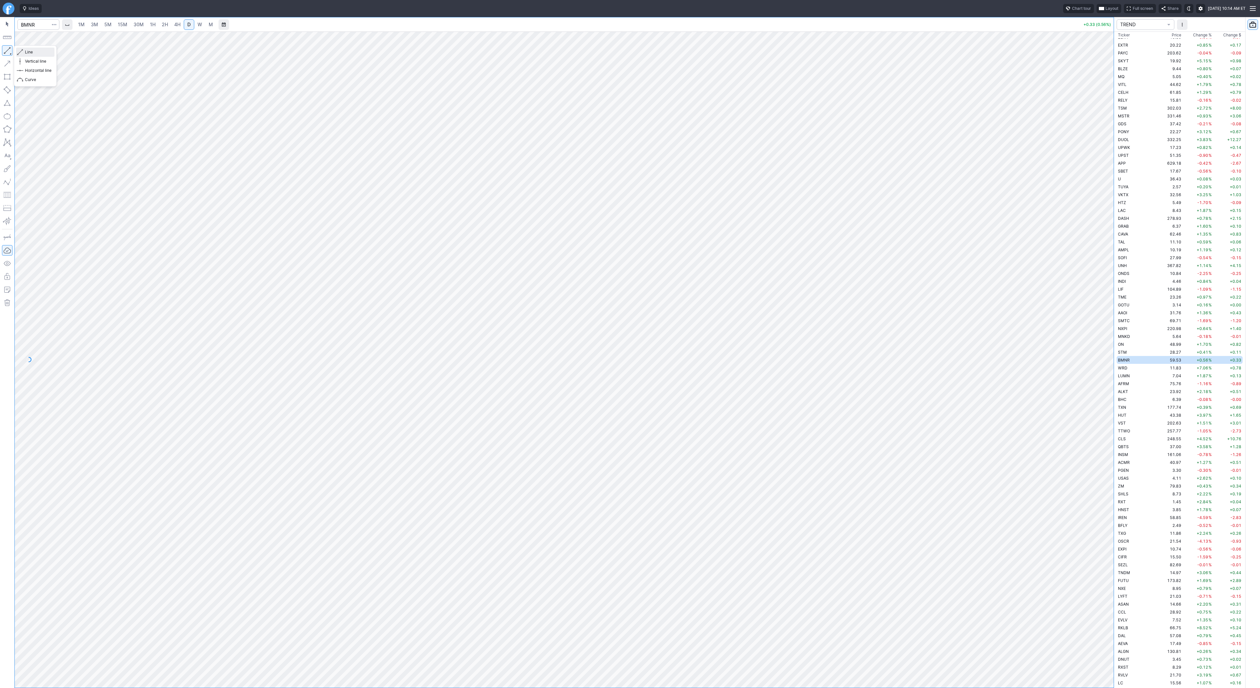
click at [35, 53] on span "Line" at bounding box center [38, 52] width 27 height 7
click at [29, 52] on div "Line Vertical line Horizontal line Curve" at bounding box center [35, 65] width 43 height 41
click at [107, 22] on span "5M" at bounding box center [107, 25] width 7 height 6
click at [41, 25] on input "Search" at bounding box center [38, 24] width 42 height 10
type input "dell"
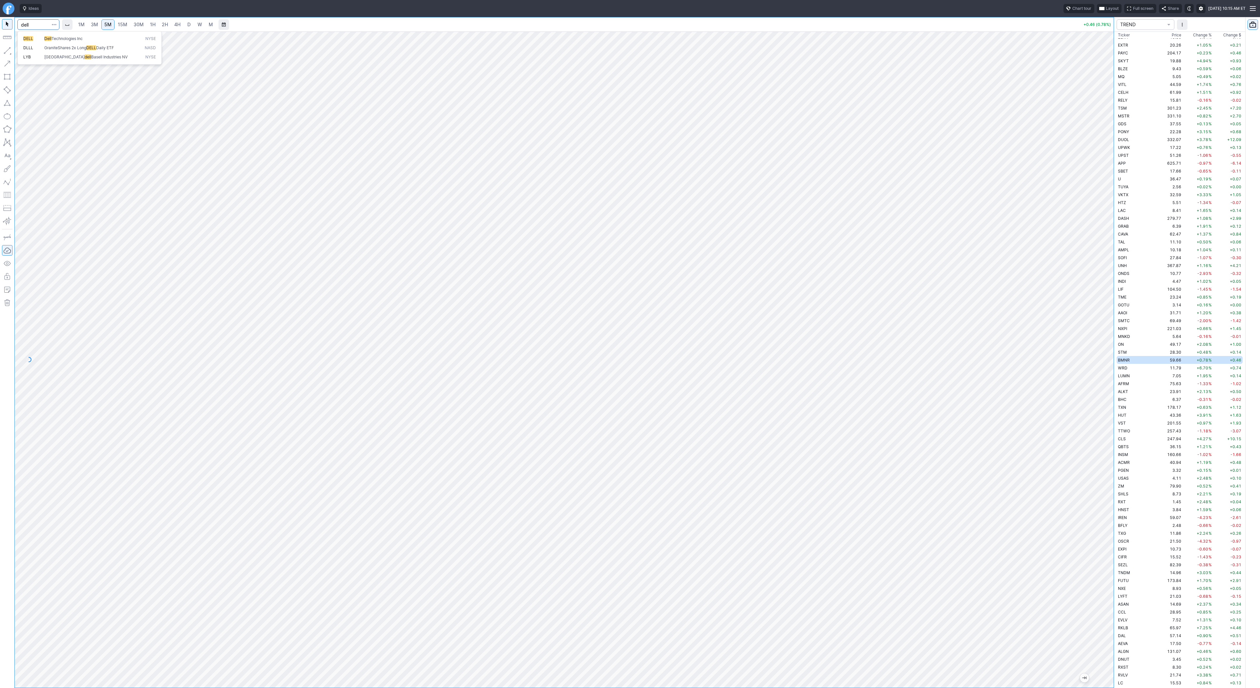
click at [59, 41] on span "Technologies Inc" at bounding box center [67, 38] width 31 height 5
click at [187, 24] on span "D" at bounding box center [188, 25] width 3 height 6
drag, startPoint x: 27, startPoint y: 52, endPoint x: 35, endPoint y: 71, distance: 21.2
click at [27, 52] on span "Line" at bounding box center [38, 52] width 27 height 7
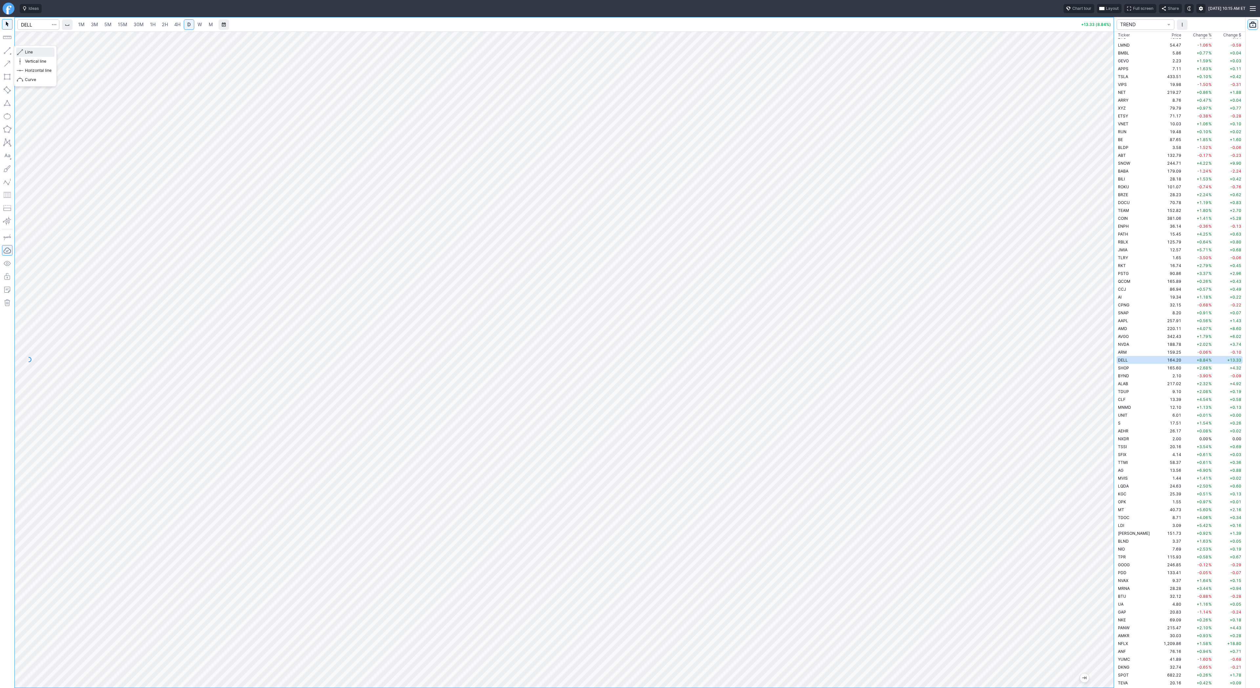
drag, startPoint x: 30, startPoint y: 50, endPoint x: 47, endPoint y: 68, distance: 24.9
click at [30, 50] on span "Line" at bounding box center [38, 52] width 27 height 7
click at [24, 51] on button "Line" at bounding box center [35, 52] width 38 height 9
click at [34, 50] on div "Line Vertical line Horizontal line Curve" at bounding box center [35, 65] width 43 height 41
click at [27, 52] on span "Line" at bounding box center [38, 52] width 27 height 7
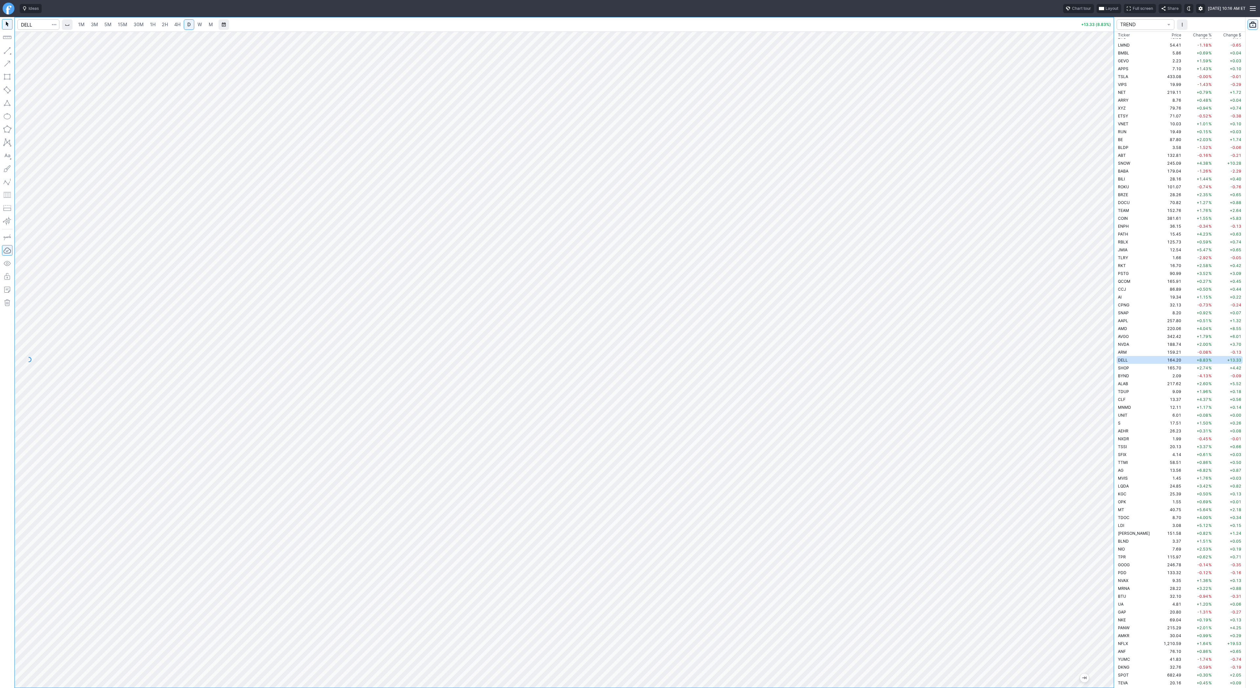
click at [33, 51] on div "Line Vertical line Horizontal line Curve" at bounding box center [35, 65] width 43 height 41
click at [26, 50] on span "Line" at bounding box center [38, 52] width 27 height 7
click at [36, 52] on div "Line Vertical line Horizontal line Curve" at bounding box center [35, 65] width 43 height 41
click at [8, 53] on button "button" at bounding box center [7, 50] width 10 height 10
click at [8, 49] on button "button" at bounding box center [7, 50] width 10 height 10
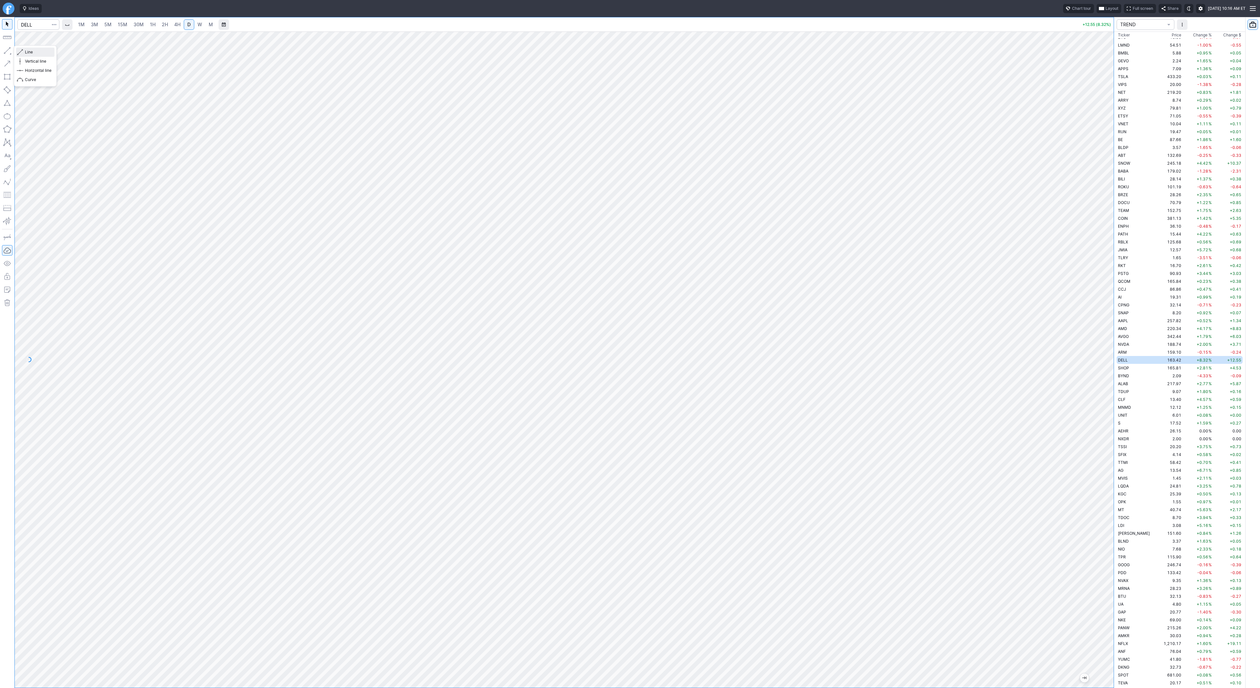
click at [24, 52] on button "Line" at bounding box center [35, 52] width 38 height 9
drag, startPoint x: 1114, startPoint y: 175, endPoint x: 1098, endPoint y: 275, distance: 101.1
drag, startPoint x: 1102, startPoint y: 202, endPoint x: 1100, endPoint y: 283, distance: 81.7
click at [1103, 287] on div at bounding box center [1107, 358] width 14 height 640
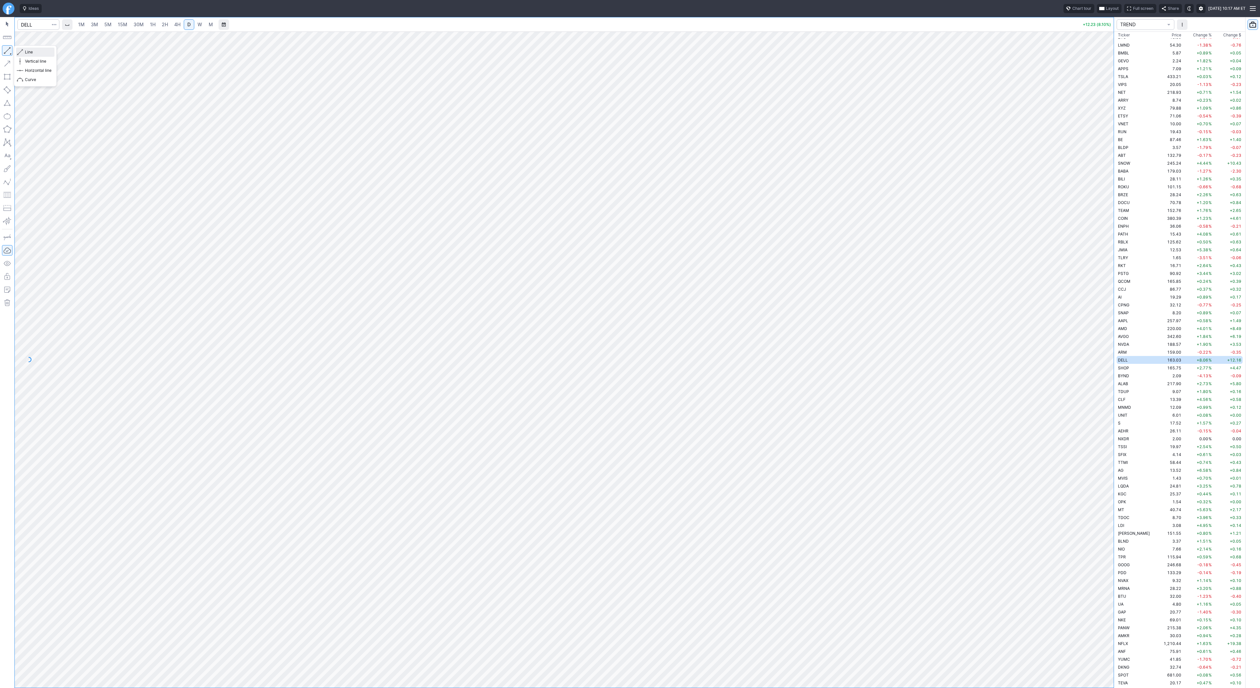
click at [23, 52] on span "button" at bounding box center [21, 52] width 4 height 9
drag, startPoint x: 10, startPoint y: 49, endPoint x: 19, endPoint y: 66, distance: 19.1
click at [10, 49] on button "button" at bounding box center [7, 50] width 10 height 10
click at [31, 52] on span "Line" at bounding box center [38, 52] width 27 height 7
click at [24, 52] on button "Line" at bounding box center [35, 52] width 38 height 9
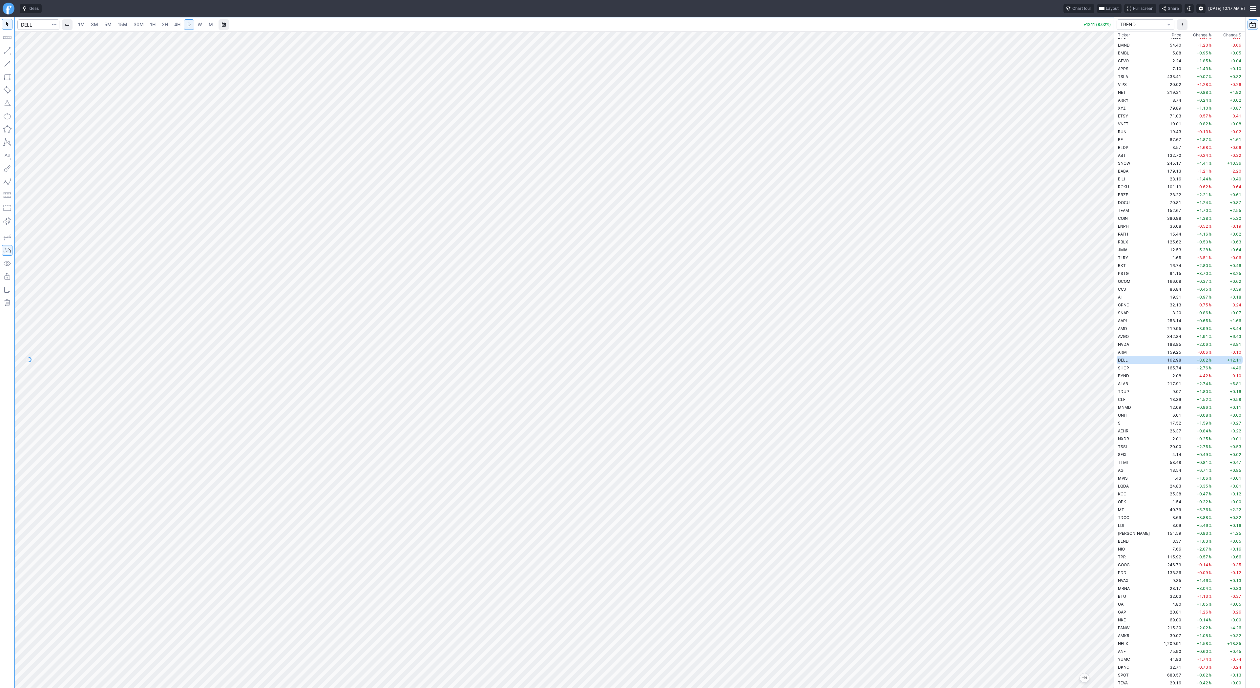
click at [42, 53] on div "Line Vertical line Horizontal line Curve" at bounding box center [35, 65] width 43 height 41
click at [34, 52] on span "Line" at bounding box center [38, 52] width 27 height 7
click at [32, 53] on span "Line" at bounding box center [38, 52] width 27 height 7
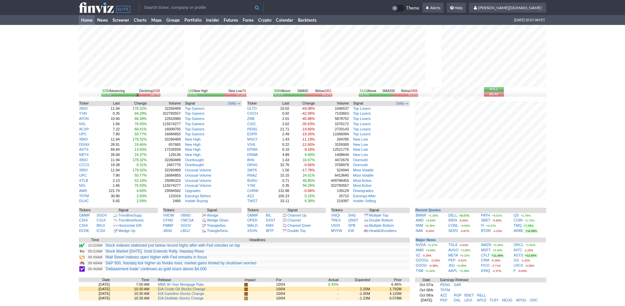
click at [570, 226] on div "3290 Advancing Declining 2039 59.2% 36.7% 126 New High New Low 74 63.0% 37.0% 3…" at bounding box center [312, 207] width 625 height 365
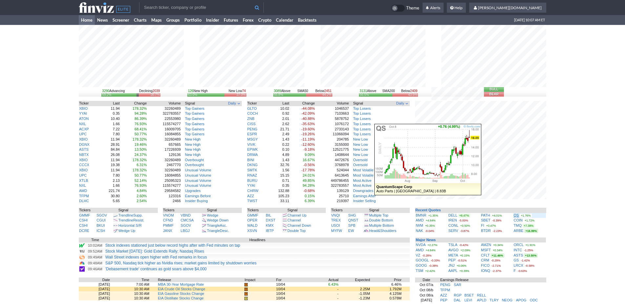
click at [515, 214] on link "QS" at bounding box center [516, 216] width 5 height 4
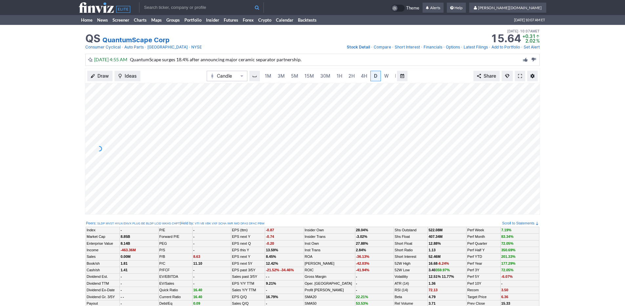
scroll to position [0, 7]
click at [285, 75] on span "5M" at bounding box center [287, 76] width 7 height 6
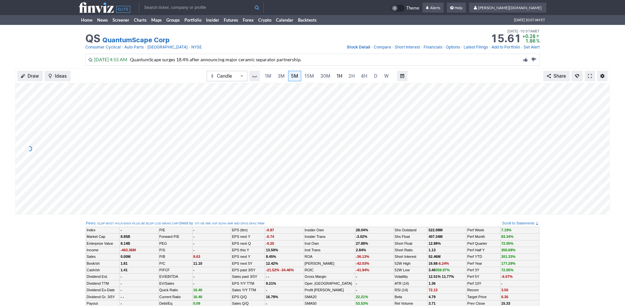
click at [339, 78] on span "1H" at bounding box center [340, 76] width 6 height 6
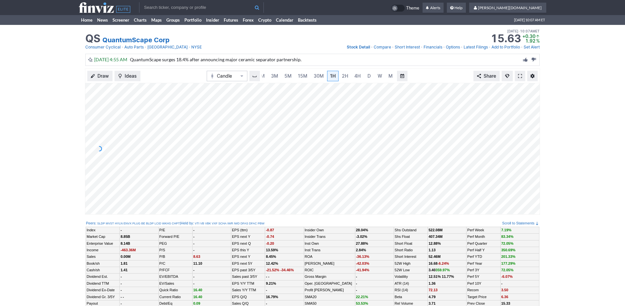
click at [85, 25] on div "QS QuantumScape Corp Last Close Oct 08 • 10:07AM ET 15.64 Dollar change +0.31 P…" at bounding box center [313, 39] width 468 height 29
click at [85, 24] on link "Home" at bounding box center [87, 20] width 16 height 10
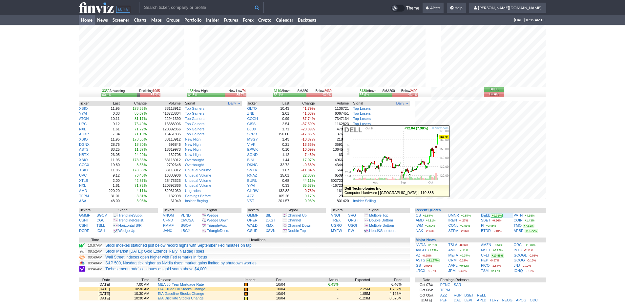
click at [483, 216] on link "DELL" at bounding box center [485, 216] width 9 height 4
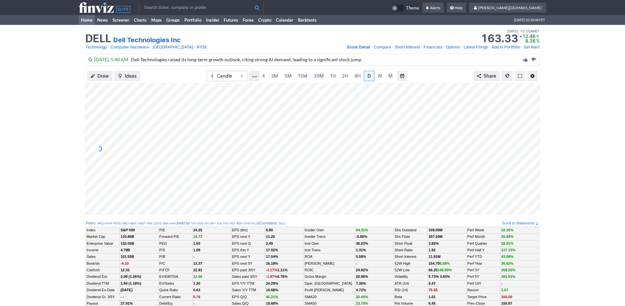
click at [84, 19] on link "Home" at bounding box center [87, 20] width 16 height 10
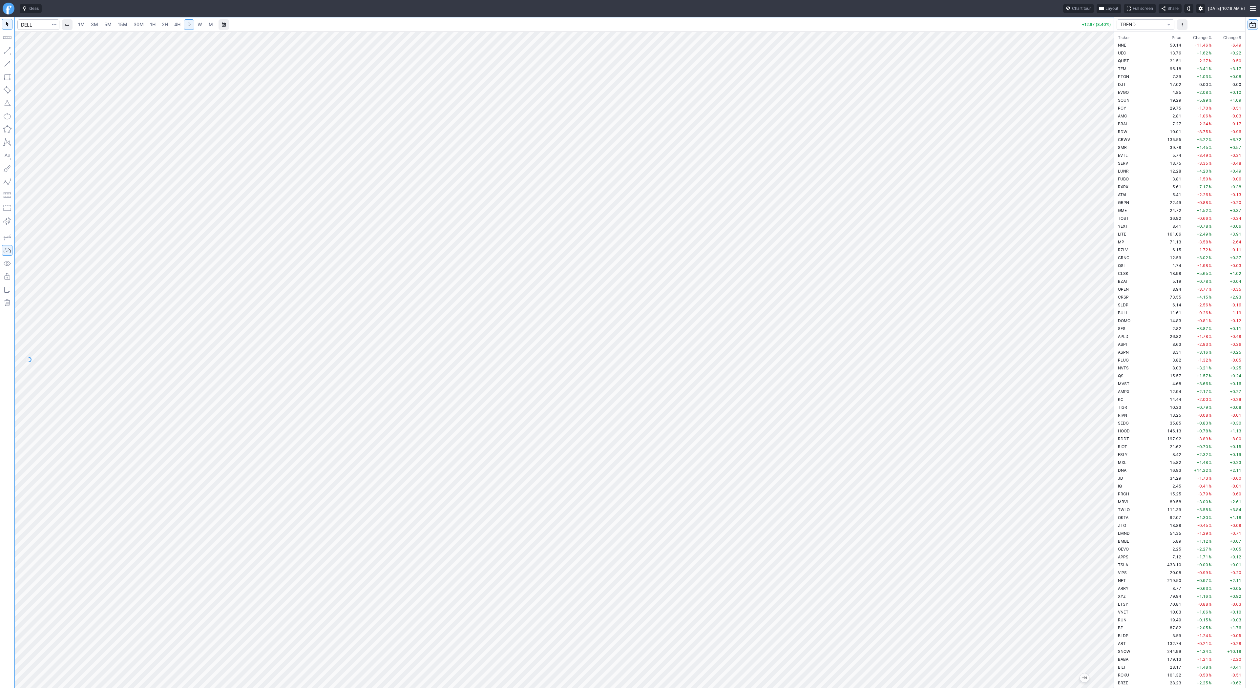
scroll to position [488, 0]
click at [24, 23] on input "Search" at bounding box center [38, 24] width 42 height 10
type input "coin"
drag, startPoint x: 1118, startPoint y: 230, endPoint x: 1118, endPoint y: 269, distance: 39.0
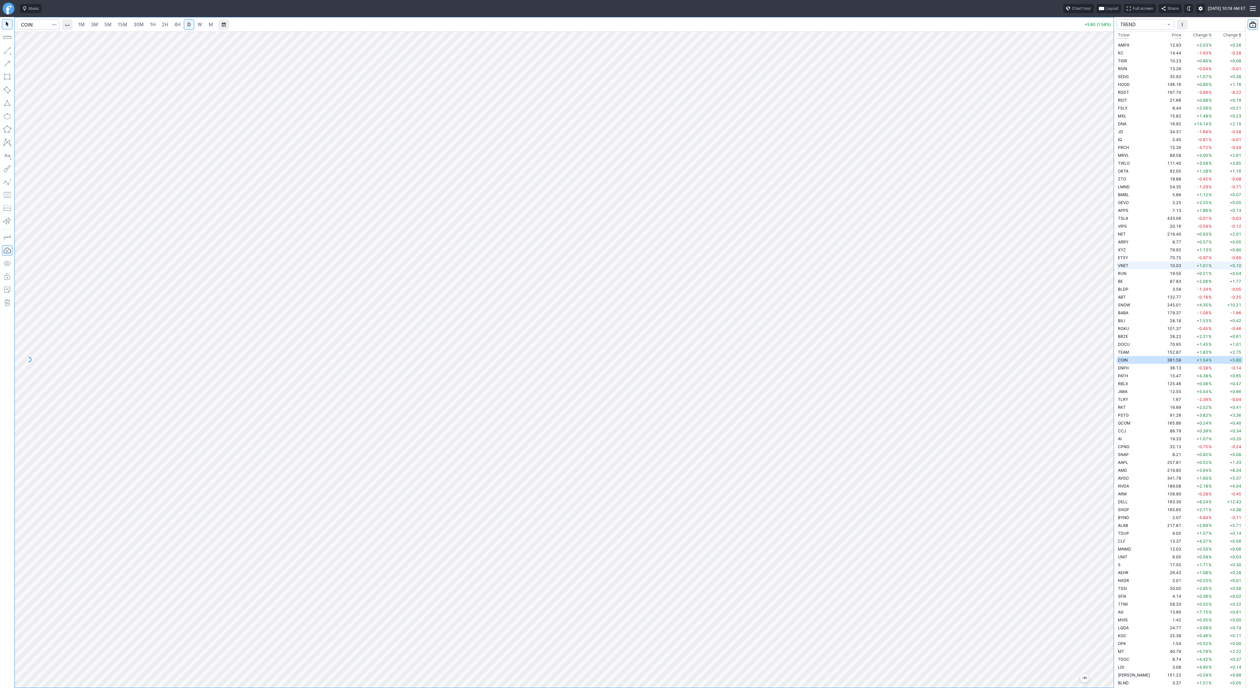
drag, startPoint x: 1107, startPoint y: 199, endPoint x: 1112, endPoint y: 354, distance: 154.6
click at [1112, 354] on div at bounding box center [1107, 358] width 14 height 640
click at [99, 23] on link "3M" at bounding box center [94, 24] width 13 height 10
click at [134, 24] on span "30M" at bounding box center [139, 25] width 10 height 6
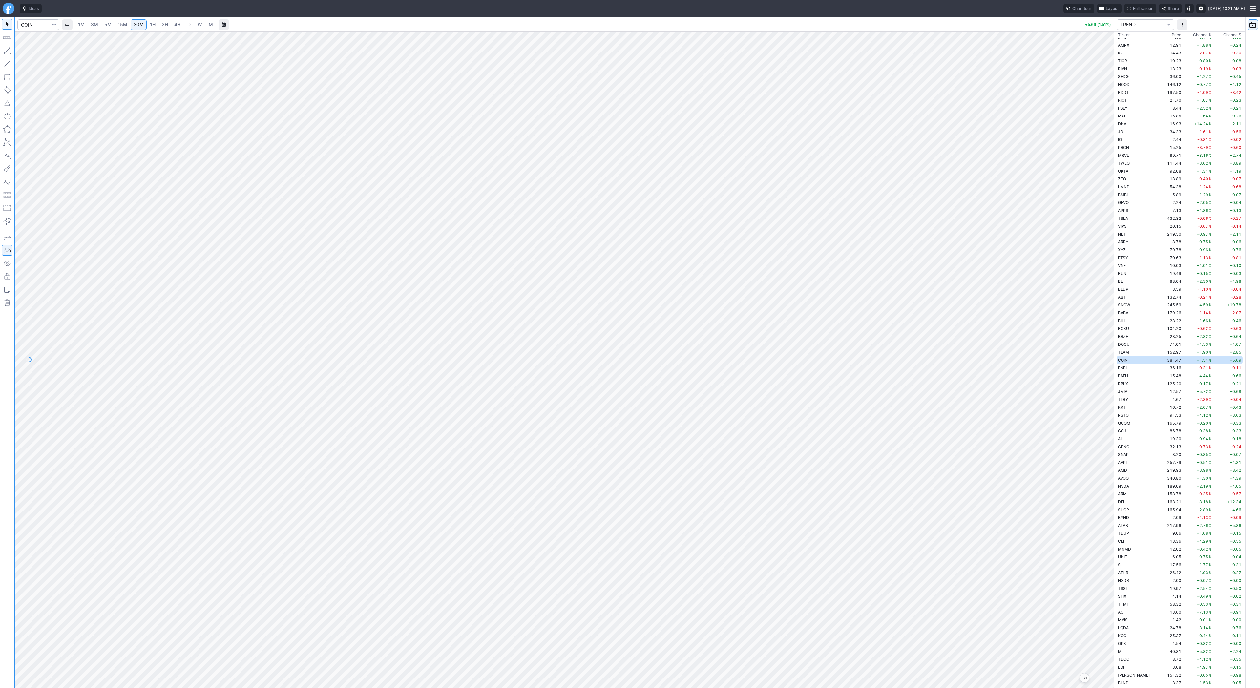
click at [171, 23] on link "4H" at bounding box center [177, 24] width 12 height 10
click at [1098, 332] on div at bounding box center [564, 359] width 1099 height 656
click at [6, 50] on button "button" at bounding box center [7, 50] width 10 height 10
click at [1, 48] on div at bounding box center [7, 352] width 14 height 671
click at [31, 53] on span "Line" at bounding box center [38, 52] width 27 height 7
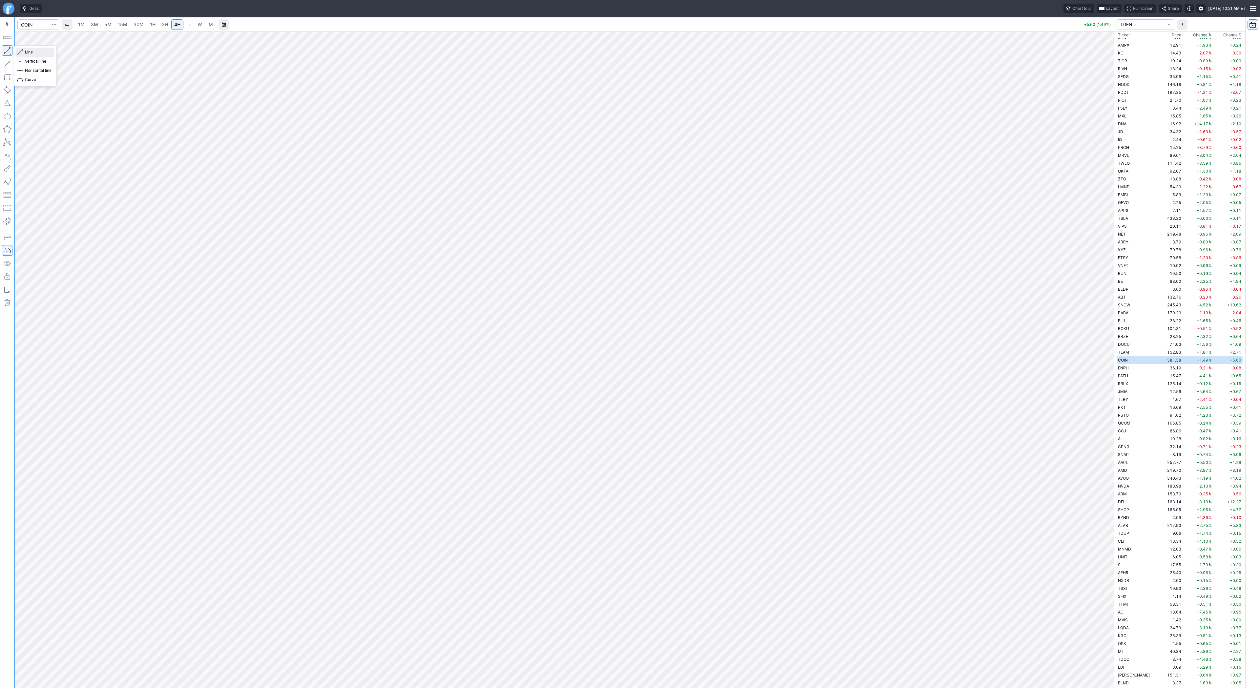
click at [29, 52] on span "Line" at bounding box center [38, 52] width 27 height 7
click at [29, 51] on div "Line Vertical line Horizontal line Curve" at bounding box center [35, 65] width 43 height 41
click at [46, 53] on span "Line" at bounding box center [38, 52] width 27 height 7
click at [25, 53] on div "Line Vertical line Horizontal line Curve" at bounding box center [35, 65] width 43 height 41
click at [36, 52] on span "Line" at bounding box center [38, 52] width 27 height 7
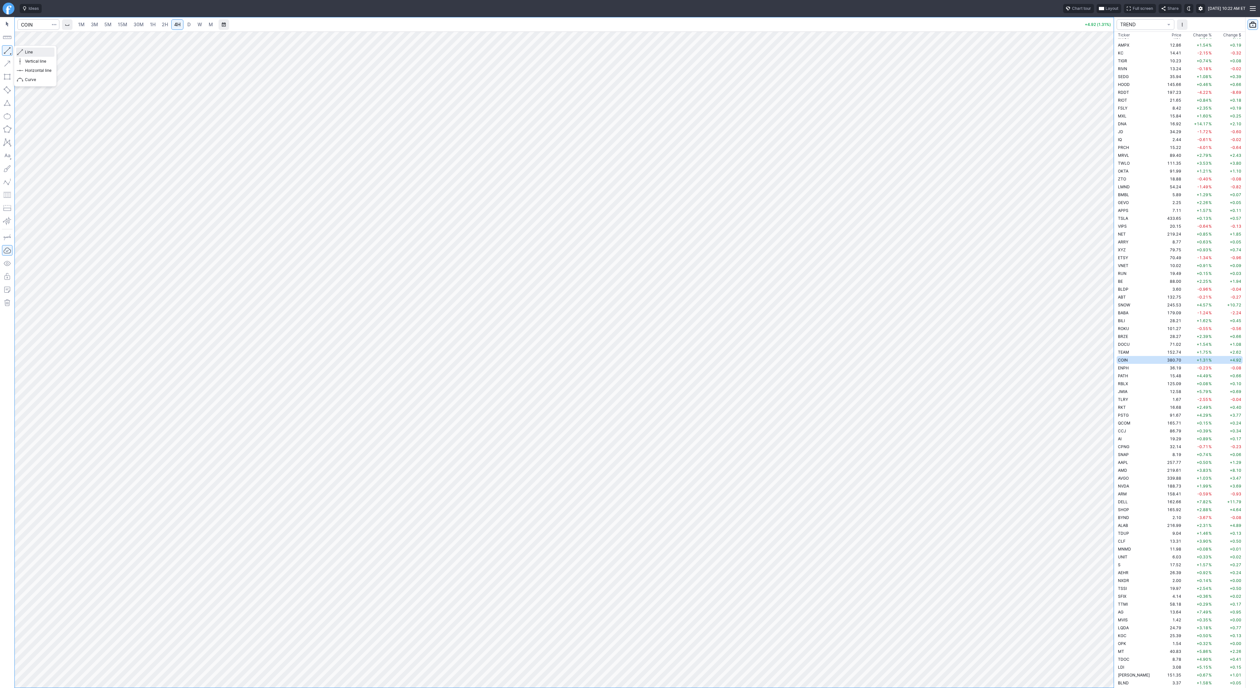
click at [32, 52] on span "Line" at bounding box center [38, 52] width 27 height 7
click at [37, 52] on span "Line" at bounding box center [38, 52] width 27 height 7
click at [22, 51] on div "Line Vertical line Horizontal line Curve" at bounding box center [35, 65] width 43 height 41
click at [31, 52] on div "Line Vertical line Horizontal line Curve" at bounding box center [35, 65] width 43 height 41
click at [30, 51] on div "Line Vertical line Horizontal line Curve" at bounding box center [35, 65] width 43 height 41
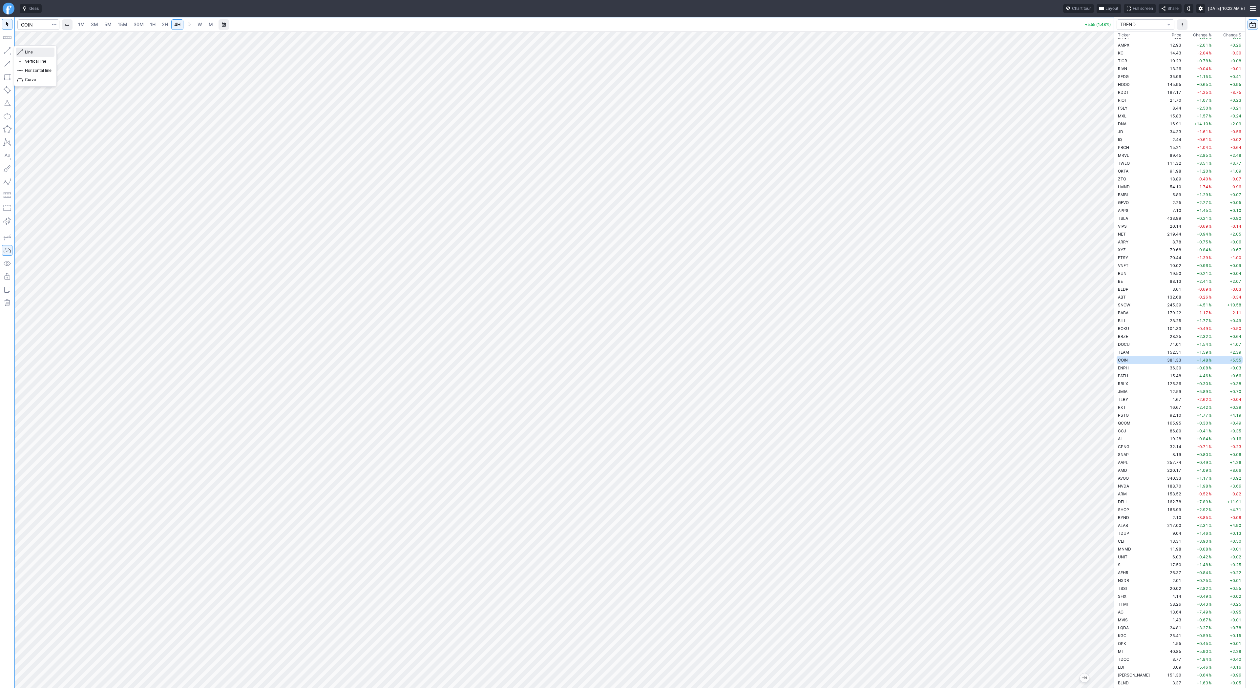
drag, startPoint x: 37, startPoint y: 53, endPoint x: 49, endPoint y: 64, distance: 15.8
click at [38, 54] on span "Line" at bounding box center [38, 52] width 27 height 7
click at [31, 53] on span "Line" at bounding box center [38, 52] width 27 height 7
click at [35, 52] on div "Line Vertical line Horizontal line Curve" at bounding box center [35, 65] width 43 height 41
drag, startPoint x: 29, startPoint y: 51, endPoint x: 42, endPoint y: 68, distance: 22.2
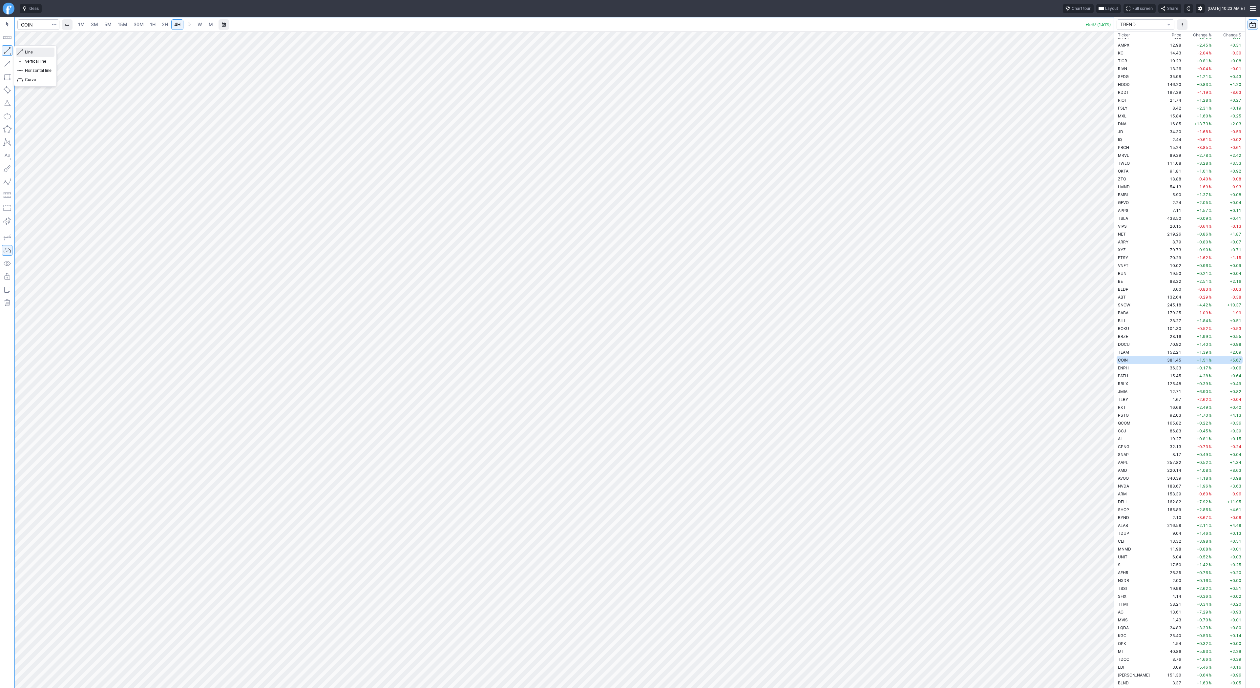
click at [29, 52] on span "Line" at bounding box center [38, 52] width 27 height 7
click at [23, 51] on button "Line" at bounding box center [35, 52] width 38 height 9
click at [44, 25] on input "Search" at bounding box center [38, 24] width 42 height 10
type input "bmnr"
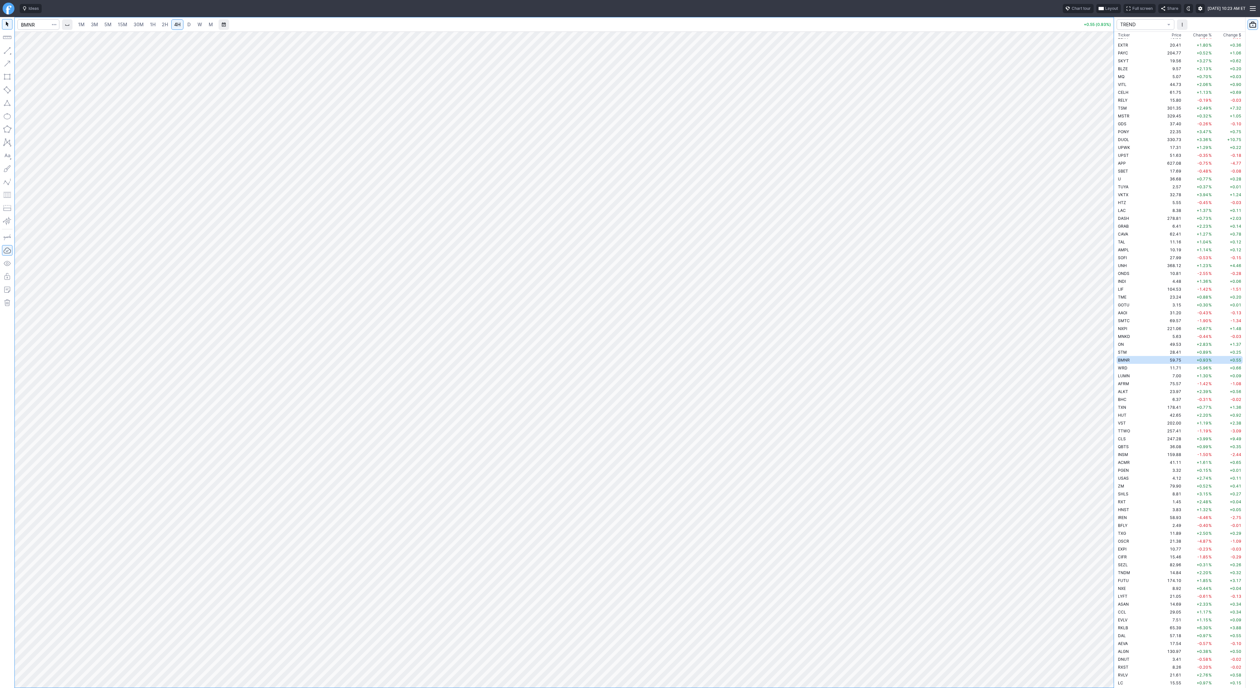
click at [162, 24] on span "2H" at bounding box center [165, 25] width 6 height 6
click at [174, 22] on span "4H" at bounding box center [177, 25] width 6 height 6
click at [165, 21] on link "2H" at bounding box center [165, 24] width 12 height 10
click at [24, 51] on button "Line" at bounding box center [35, 52] width 38 height 9
click at [28, 51] on div "Line Vertical line Horizontal line Curve" at bounding box center [35, 65] width 43 height 41
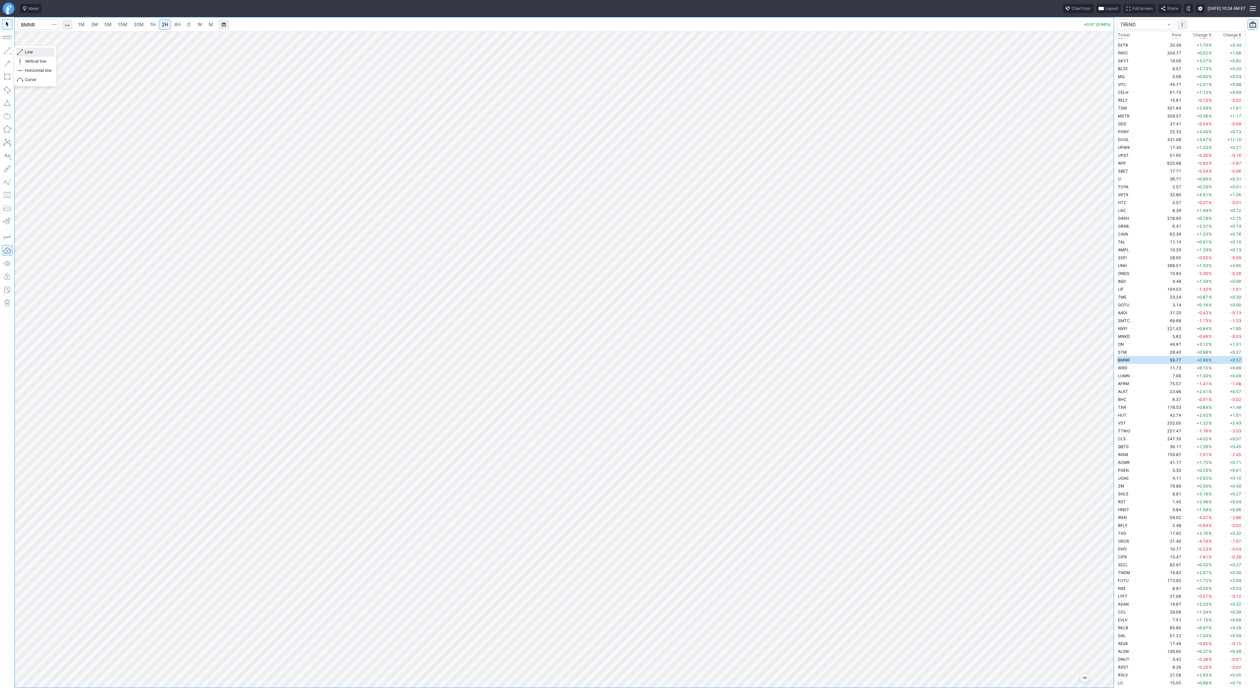
click at [28, 52] on span "Line" at bounding box center [38, 52] width 27 height 7
drag, startPoint x: 23, startPoint y: 51, endPoint x: 30, endPoint y: 75, distance: 25.6
click at [23, 52] on button "Line" at bounding box center [35, 52] width 38 height 9
click at [184, 278] on body "Ideas Chart tour Layout Full screen Share Wed OCT 08 2025 10:24 AM ET 1M 3M 5M …" at bounding box center [630, 344] width 1260 height 688
click at [28, 51] on span "Line" at bounding box center [38, 52] width 27 height 7
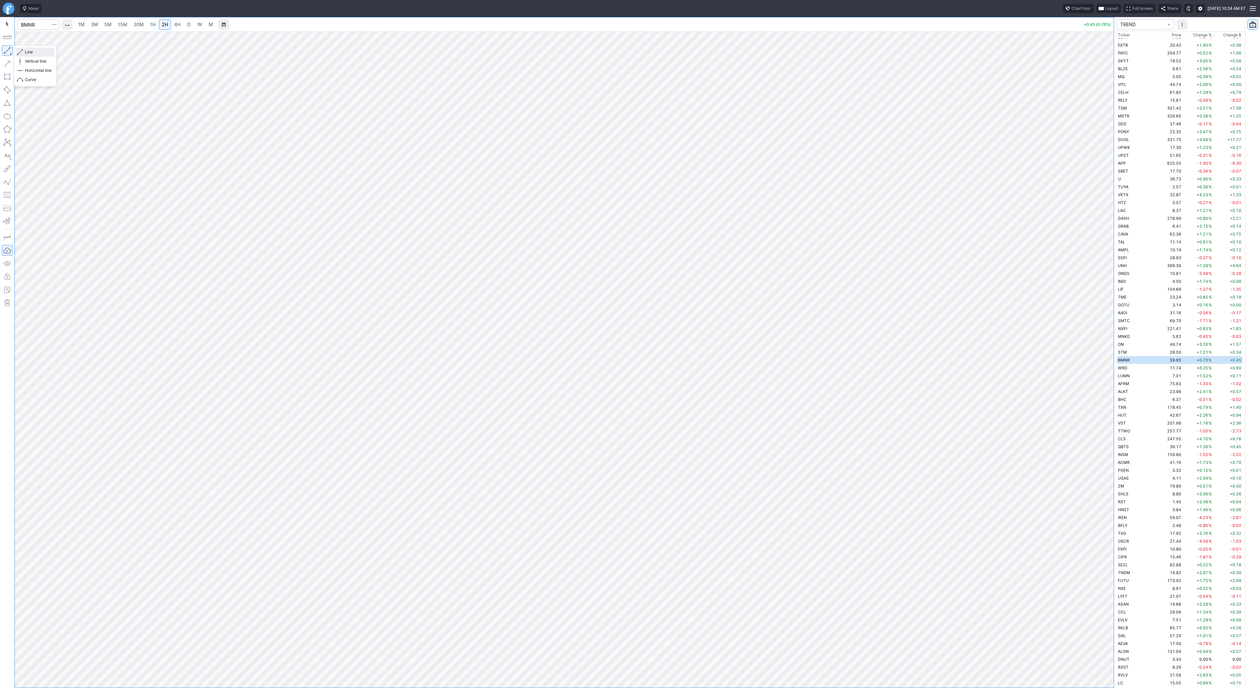
drag, startPoint x: 26, startPoint y: 52, endPoint x: 31, endPoint y: 67, distance: 16.2
click at [27, 57] on div "Line Vertical line Horizontal line Curve" at bounding box center [35, 66] width 38 height 37
click at [27, 51] on div "Line Vertical line Horizontal line Curve" at bounding box center [35, 65] width 43 height 41
drag, startPoint x: 29, startPoint y: 51, endPoint x: 43, endPoint y: 76, distance: 29.4
click at [29, 51] on span "Line" at bounding box center [38, 52] width 27 height 7
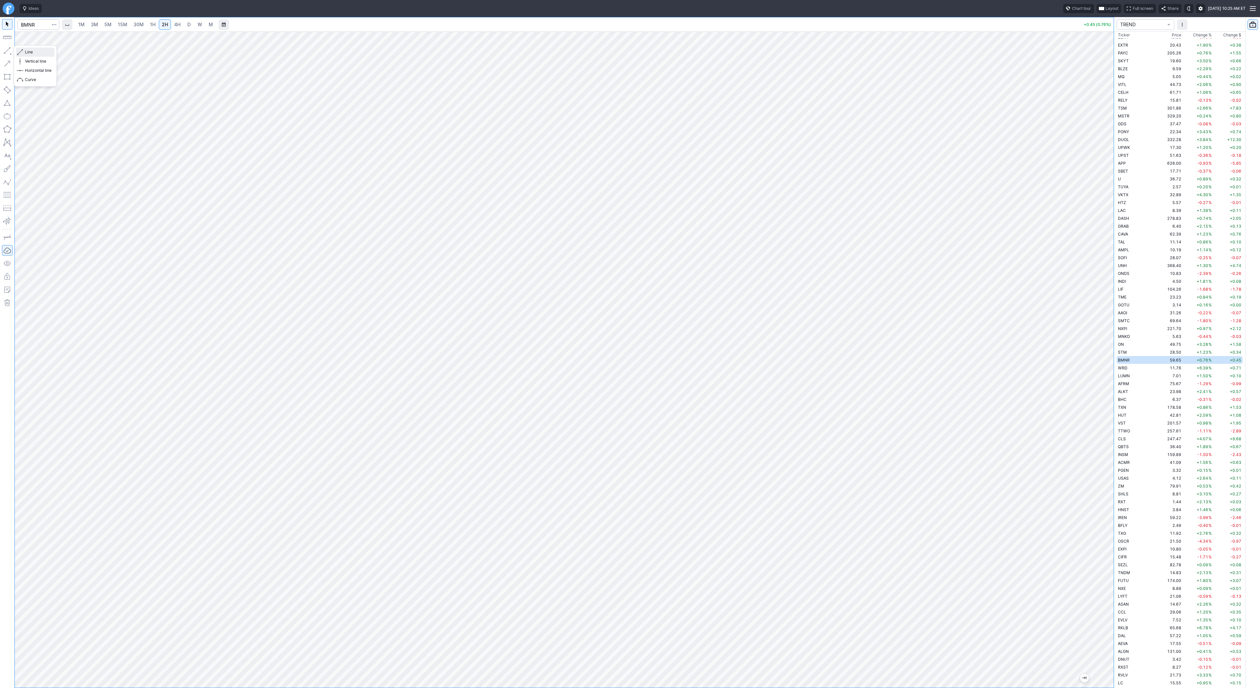
click at [27, 52] on span "Line" at bounding box center [38, 52] width 27 height 7
drag, startPoint x: 1107, startPoint y: 500, endPoint x: 1102, endPoint y: 439, distance: 61.9
click at [1102, 439] on div at bounding box center [1107, 358] width 14 height 640
click at [34, 49] on span "Line" at bounding box center [38, 52] width 27 height 7
click at [24, 51] on button "Line" at bounding box center [35, 52] width 38 height 9
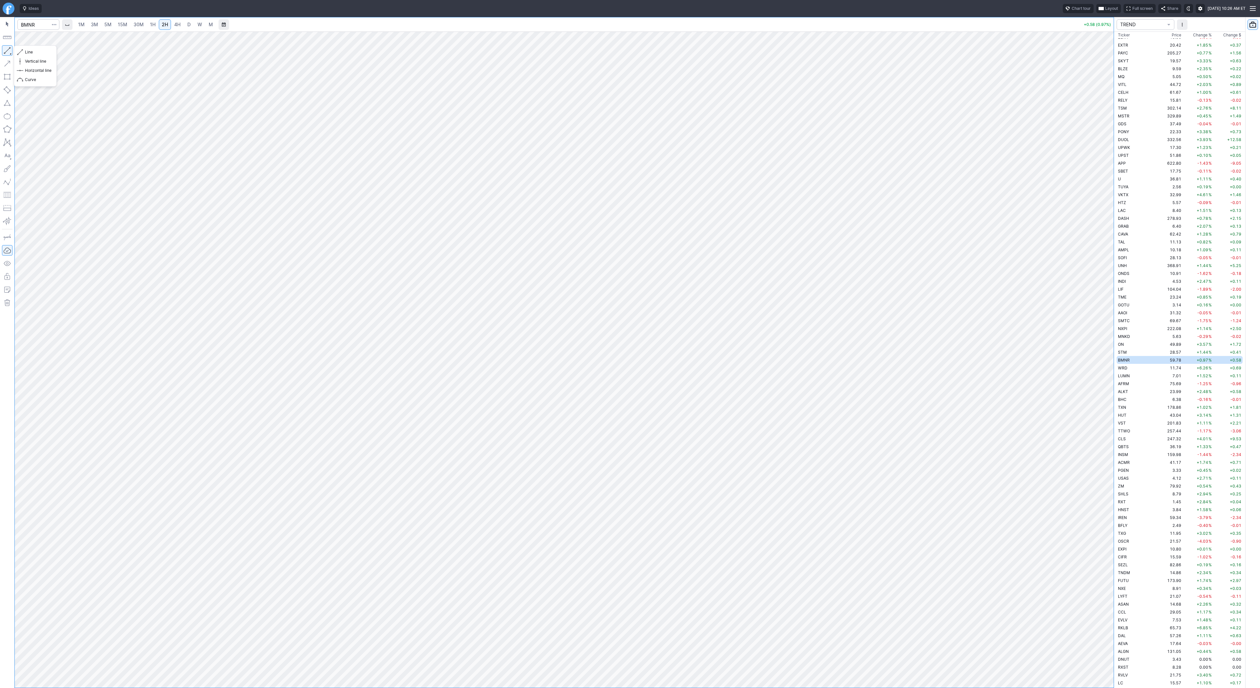
drag, startPoint x: 10, startPoint y: 52, endPoint x: 32, endPoint y: 73, distance: 30.2
click at [9, 53] on button "button" at bounding box center [7, 50] width 10 height 10
click at [32, 52] on span "Line" at bounding box center [38, 52] width 27 height 7
click at [29, 51] on span "Line" at bounding box center [38, 52] width 27 height 7
drag, startPoint x: 1112, startPoint y: 453, endPoint x: 1107, endPoint y: 383, distance: 70.3
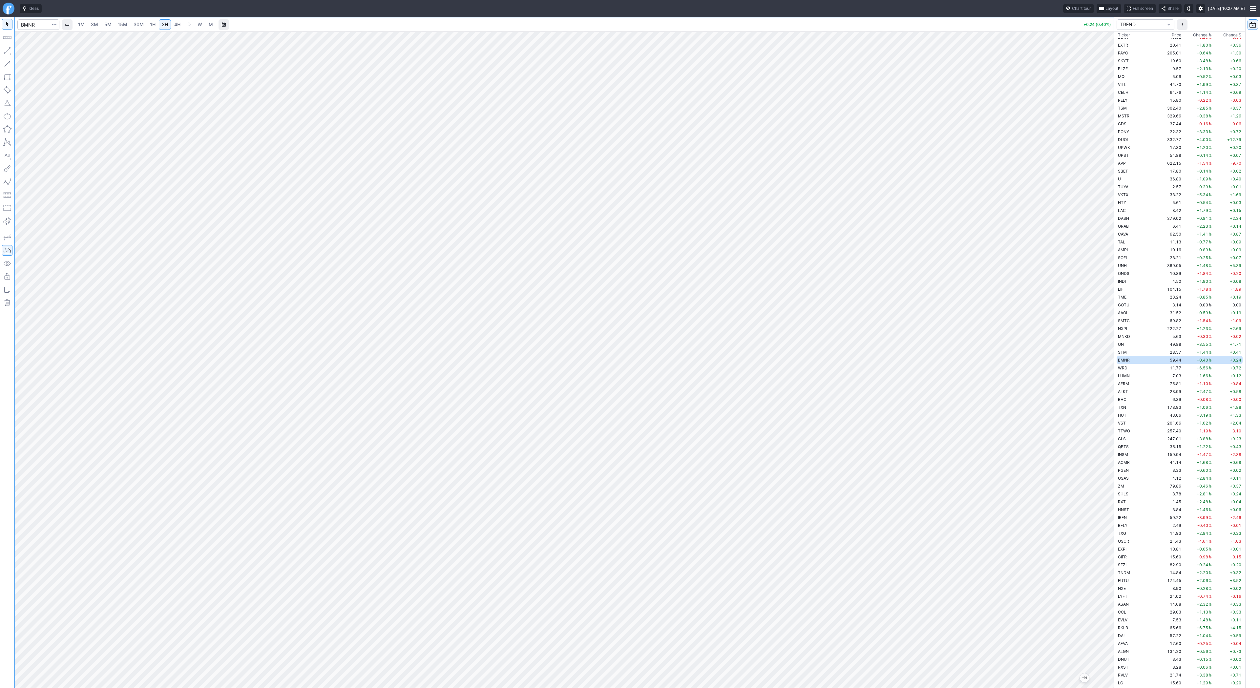
click at [1112, 381] on div at bounding box center [1107, 358] width 14 height 640
click at [115, 23] on link "15M" at bounding box center [122, 24] width 15 height 10
click at [33, 22] on input "Search" at bounding box center [38, 24] width 42 height 10
type input "sbet"
click at [62, 38] on span "SharpLink Gaming Inc" at bounding box center [64, 38] width 40 height 5
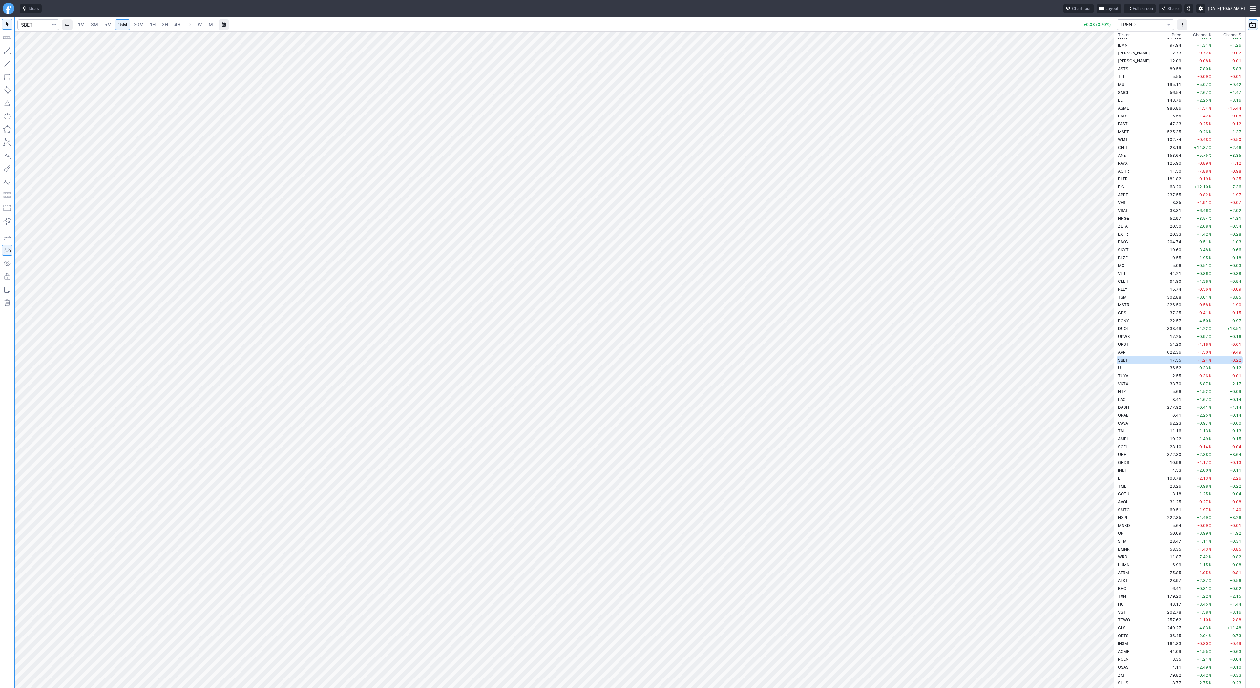
scroll to position [1236, 0]
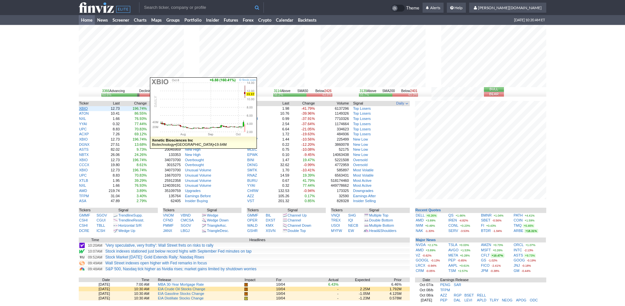
click at [84, 109] on link "XBIO" at bounding box center [83, 109] width 9 height 4
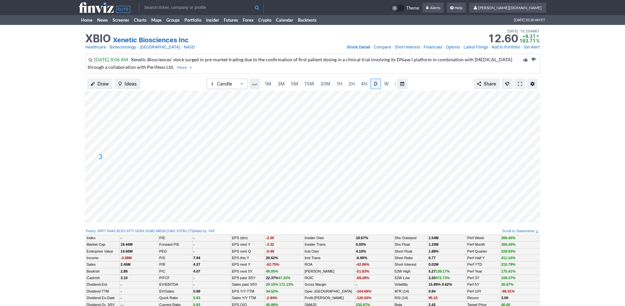
scroll to position [0, 7]
click at [279, 82] on link "3M" at bounding box center [274, 84] width 13 height 10
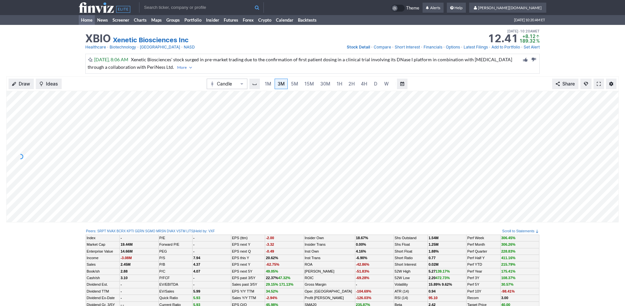
click at [85, 20] on link "Home" at bounding box center [87, 20] width 16 height 10
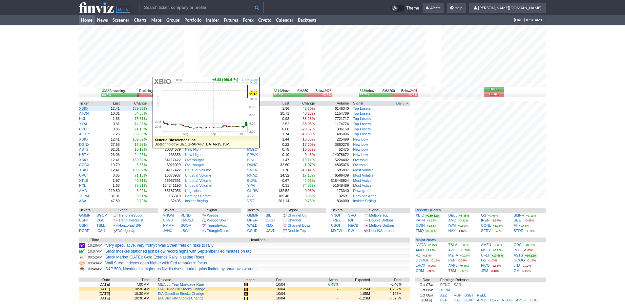
click at [87, 108] on link "XBIO" at bounding box center [83, 109] width 9 height 4
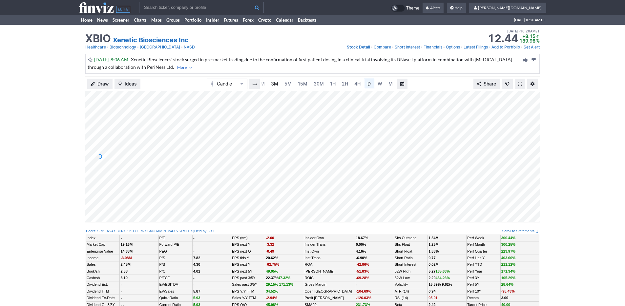
click at [273, 85] on span "3M" at bounding box center [274, 84] width 7 height 6
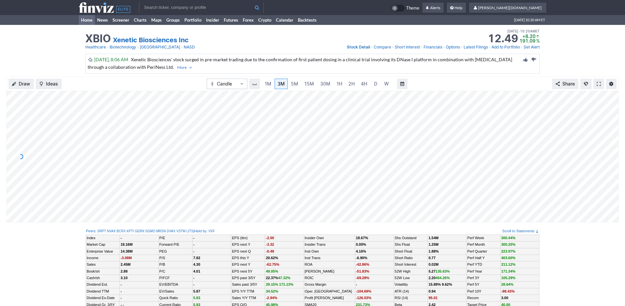
click at [86, 20] on link "Home" at bounding box center [87, 20] width 16 height 10
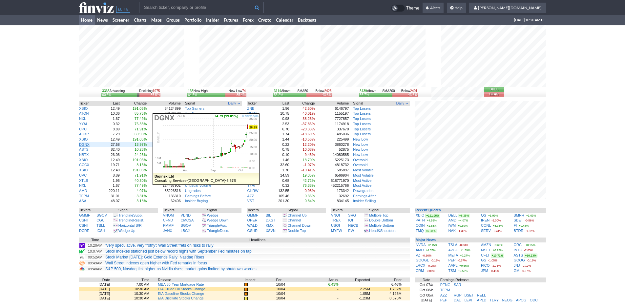
click at [87, 145] on link "DGNX" at bounding box center [84, 145] width 10 height 4
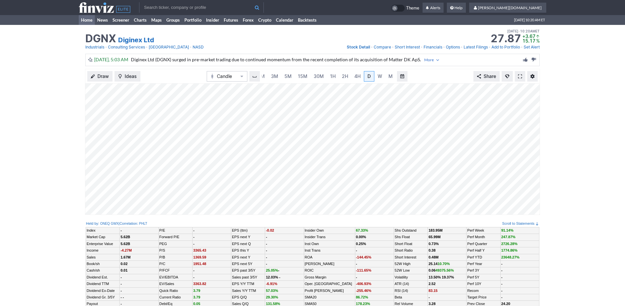
click at [85, 23] on link "Home" at bounding box center [87, 20] width 16 height 10
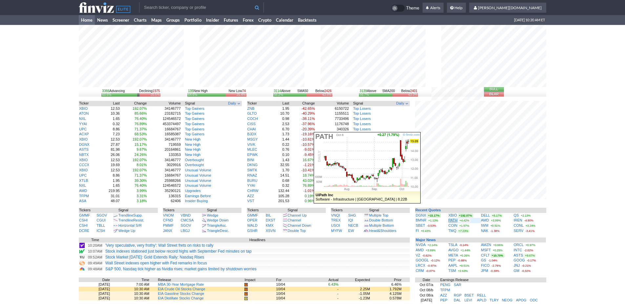
click at [454, 222] on link "PATH" at bounding box center [453, 221] width 9 height 4
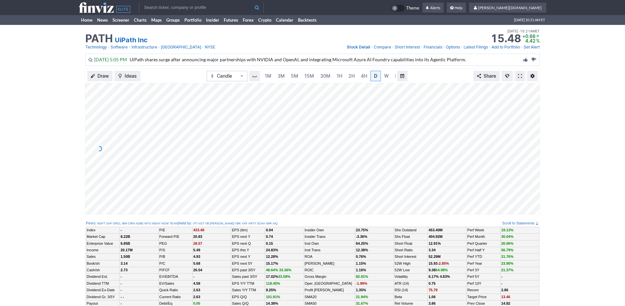
scroll to position [0, 7]
click at [284, 76] on span "5M" at bounding box center [287, 76] width 7 height 6
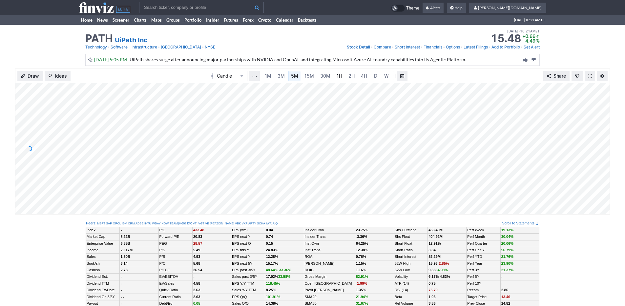
click at [337, 77] on span "1H" at bounding box center [340, 76] width 6 height 6
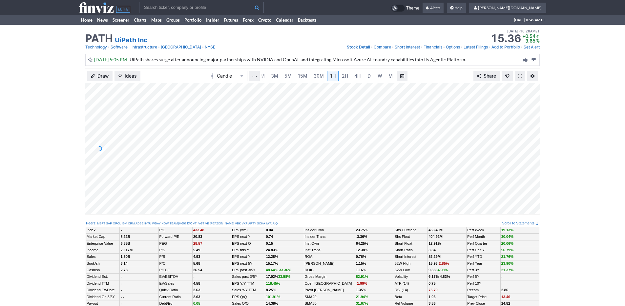
scroll to position [0, 7]
click at [79, 18] on link "Home" at bounding box center [87, 20] width 16 height 10
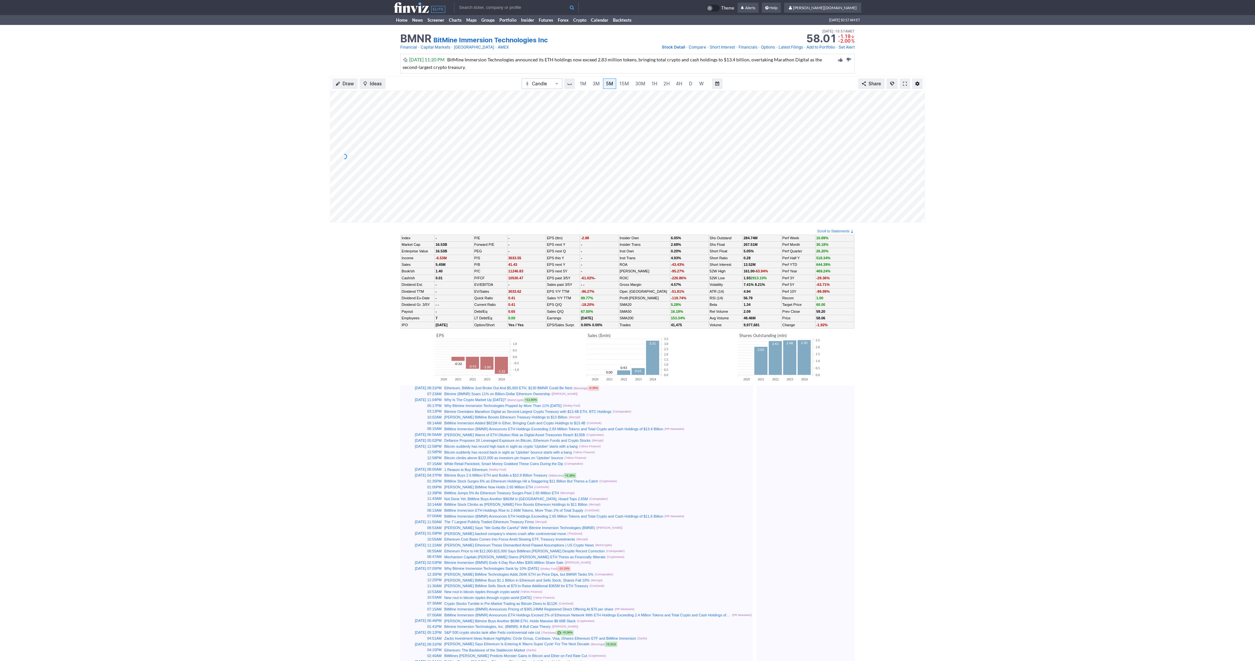
click at [236, 164] on div "Draw Ideas Candle 1M 3M 5M 15M 30M 1H 2H 4H D W M Share" at bounding box center [627, 152] width 1255 height 152
click at [905, 86] on span at bounding box center [905, 83] width 4 height 5
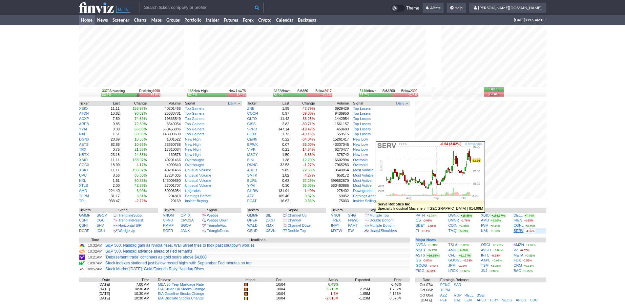
click at [516, 232] on link "SERV" at bounding box center [519, 231] width 10 height 4
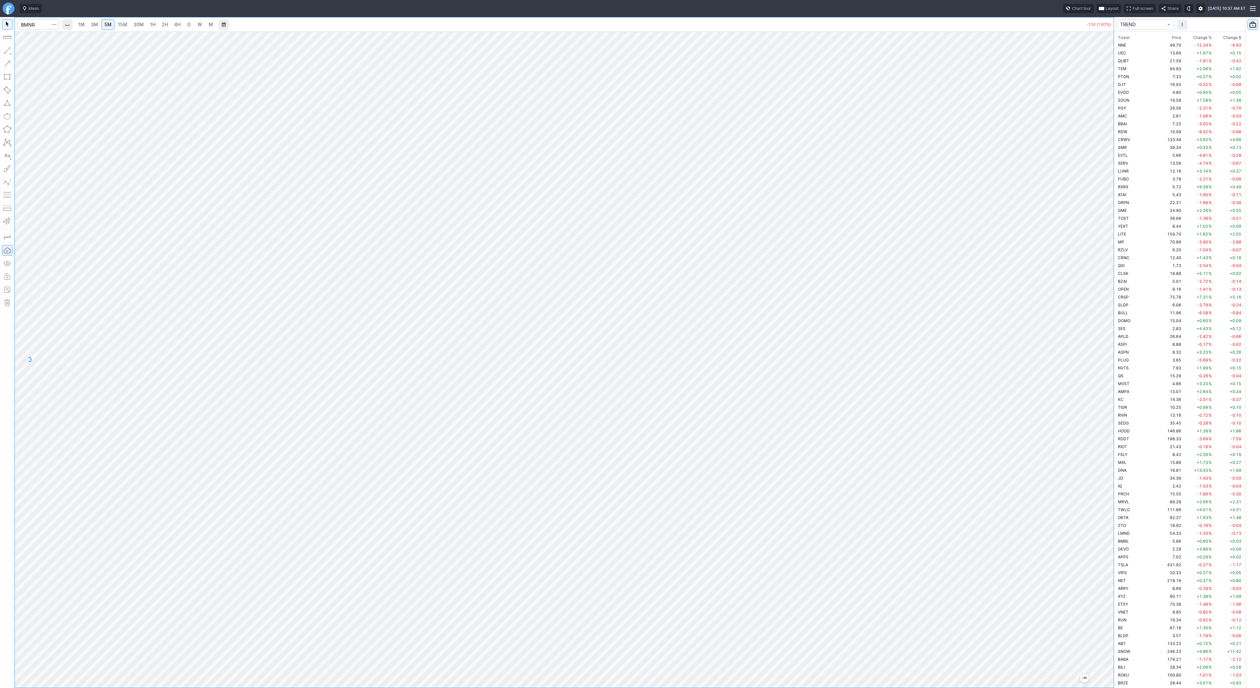
click at [124, 25] on span "15M" at bounding box center [123, 25] width 10 height 6
click at [112, 22] on link "5M" at bounding box center [107, 24] width 13 height 10
click at [23, 51] on button "Line" at bounding box center [35, 52] width 38 height 9
click at [11, 50] on button "button" at bounding box center [7, 50] width 10 height 10
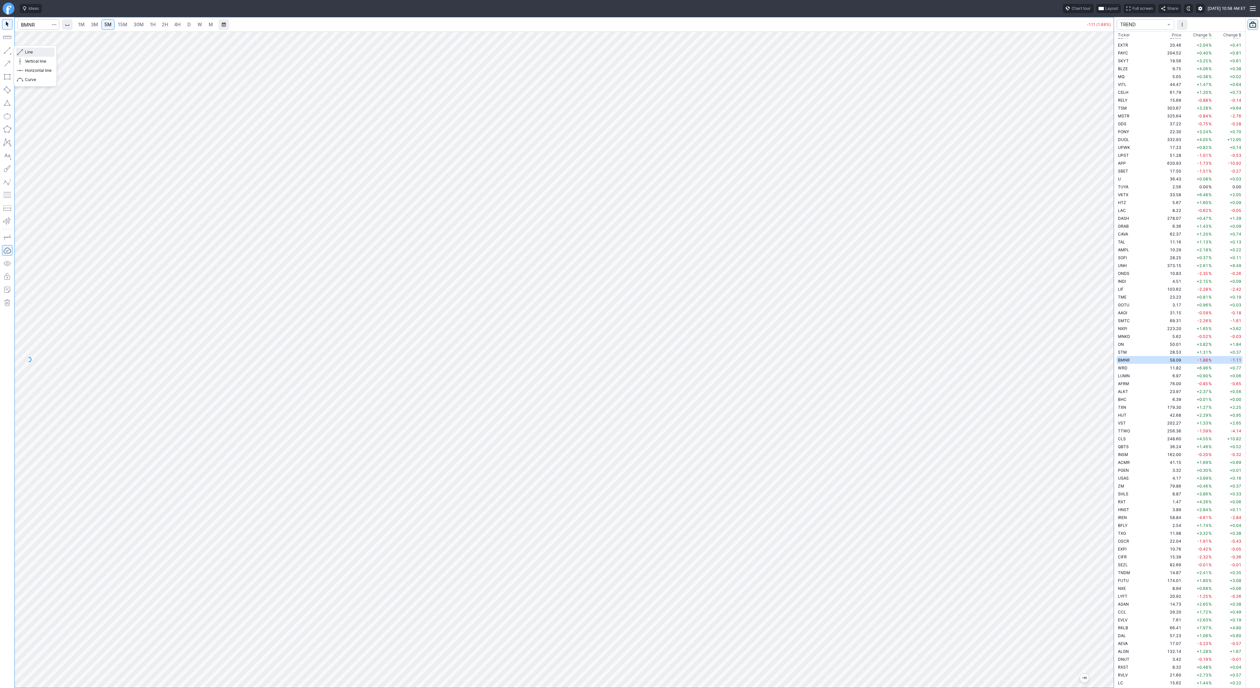
drag, startPoint x: 32, startPoint y: 51, endPoint x: 41, endPoint y: 56, distance: 10.0
click at [32, 52] on span "Line" at bounding box center [38, 52] width 27 height 7
click at [33, 26] on input "Search" at bounding box center [38, 24] width 42 height 10
click at [166, 25] on span "2H" at bounding box center [165, 25] width 6 height 6
click at [141, 27] on span "30M" at bounding box center [139, 25] width 10 height 6
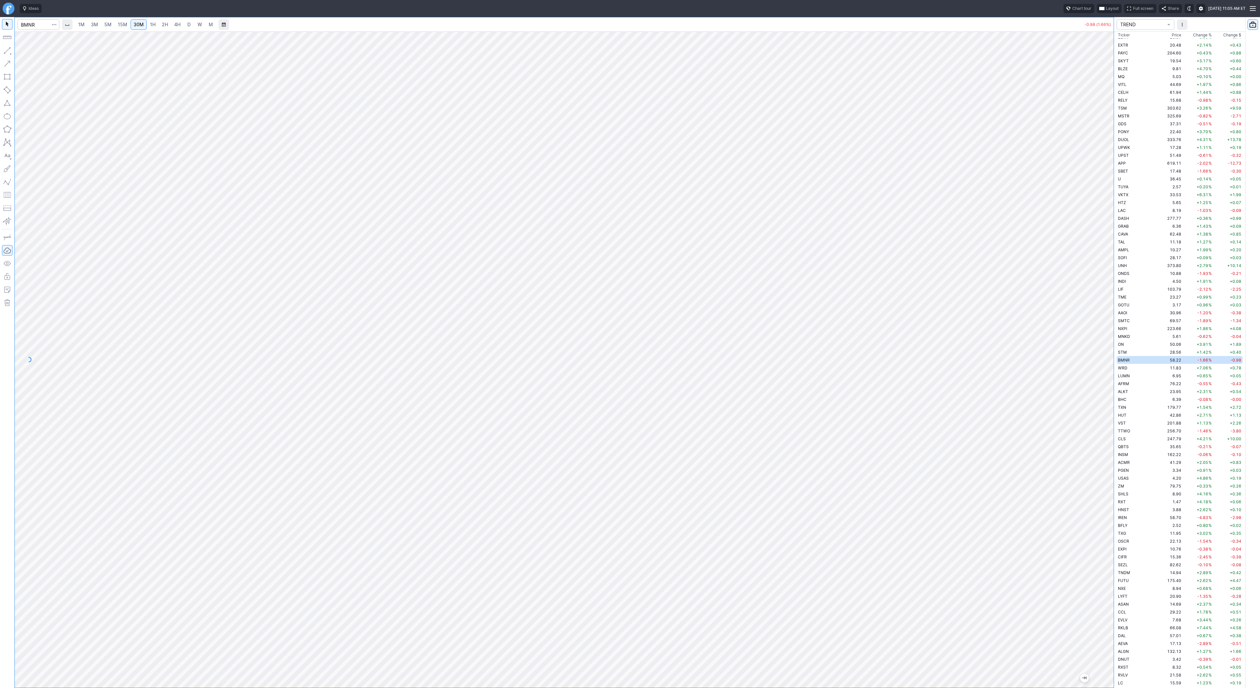
click at [107, 23] on span "5M" at bounding box center [107, 25] width 7 height 6
click at [156, 24] on link "1H" at bounding box center [152, 24] width 11 height 10
click at [41, 28] on input "Search" at bounding box center [38, 24] width 42 height 10
type input "serv"
click at [60, 39] on span "e Robotics Inc" at bounding box center [66, 38] width 26 height 5
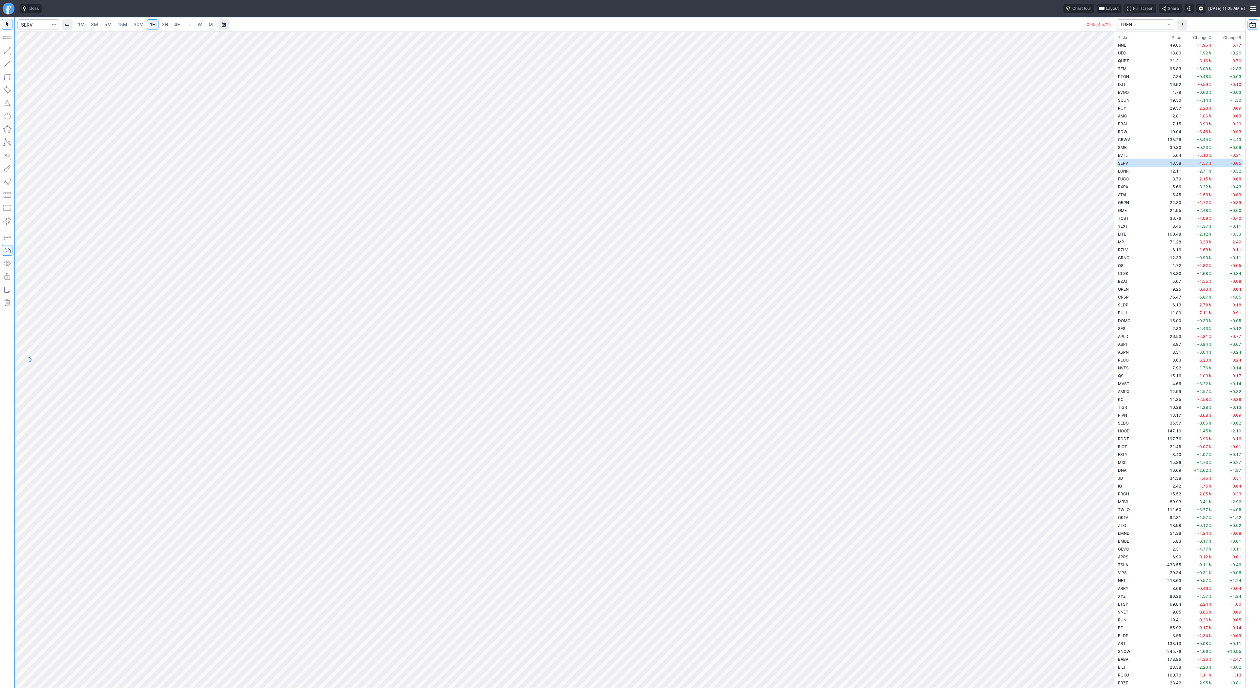
click at [34, 23] on input "Search" at bounding box center [38, 24] width 42 height 10
type input "path"
click at [167, 26] on span "2H" at bounding box center [165, 25] width 6 height 6
drag, startPoint x: 1111, startPoint y: 268, endPoint x: 1120, endPoint y: 401, distance: 133.2
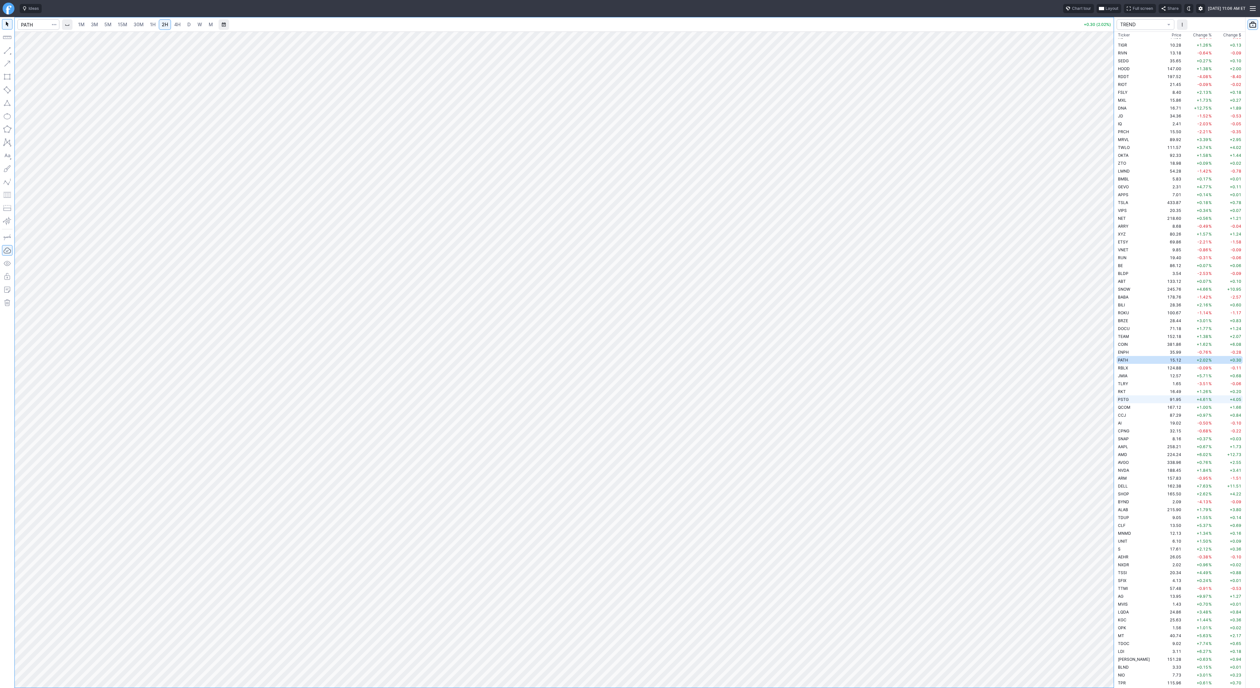
click at [1120, 401] on div "1M 3M 5M 15M 30M 1H 2H 4H D W M +0.30 (2.02%) TREND Ticker Price Chg.% Change %…" at bounding box center [630, 352] width 1260 height 671
click at [108, 24] on span "5M" at bounding box center [107, 25] width 7 height 6
click at [127, 25] on link "15M" at bounding box center [122, 24] width 15 height 10
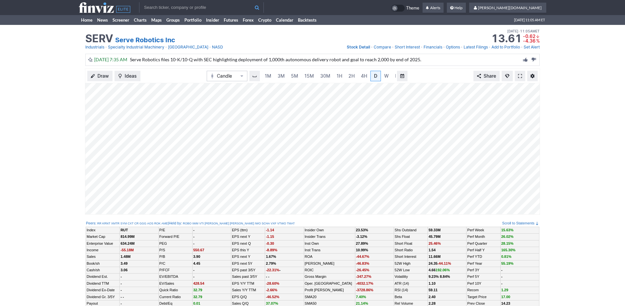
scroll to position [0, 7]
click at [288, 77] on span "5M" at bounding box center [287, 76] width 7 height 6
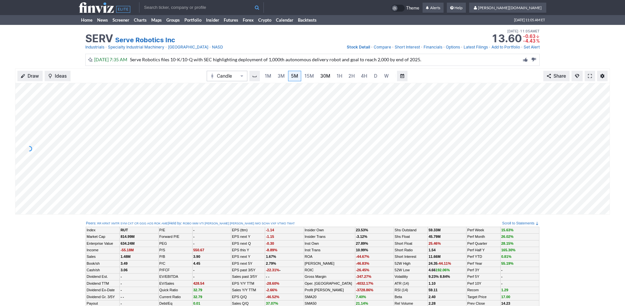
click at [331, 75] on link "30M" at bounding box center [325, 76] width 16 height 10
